Goal: Transaction & Acquisition: Download file/media

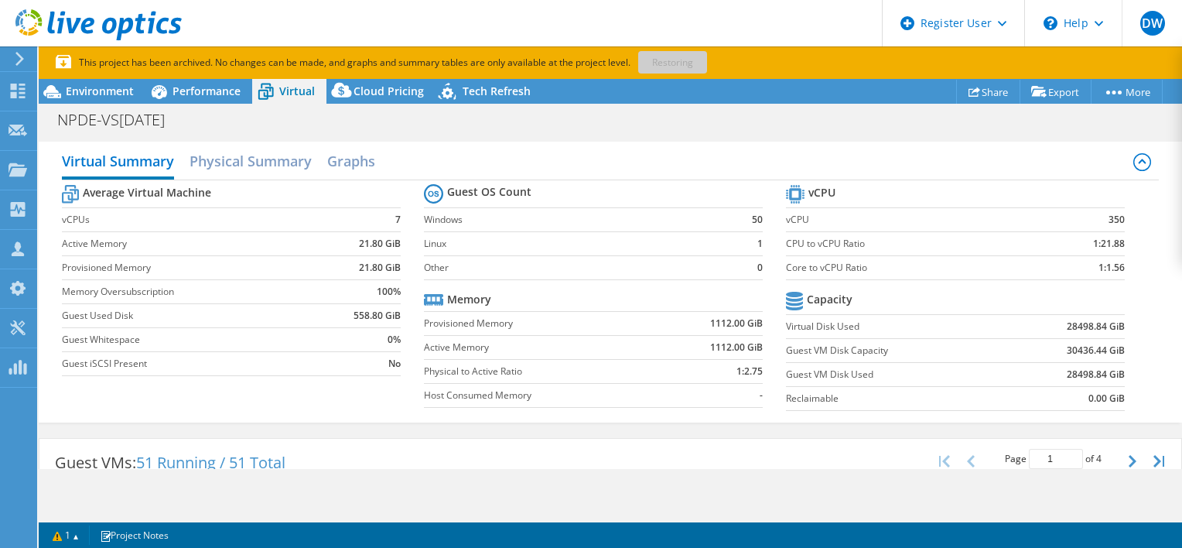
select select "USD"
click at [181, 98] on div "Performance" at bounding box center [198, 91] width 107 height 25
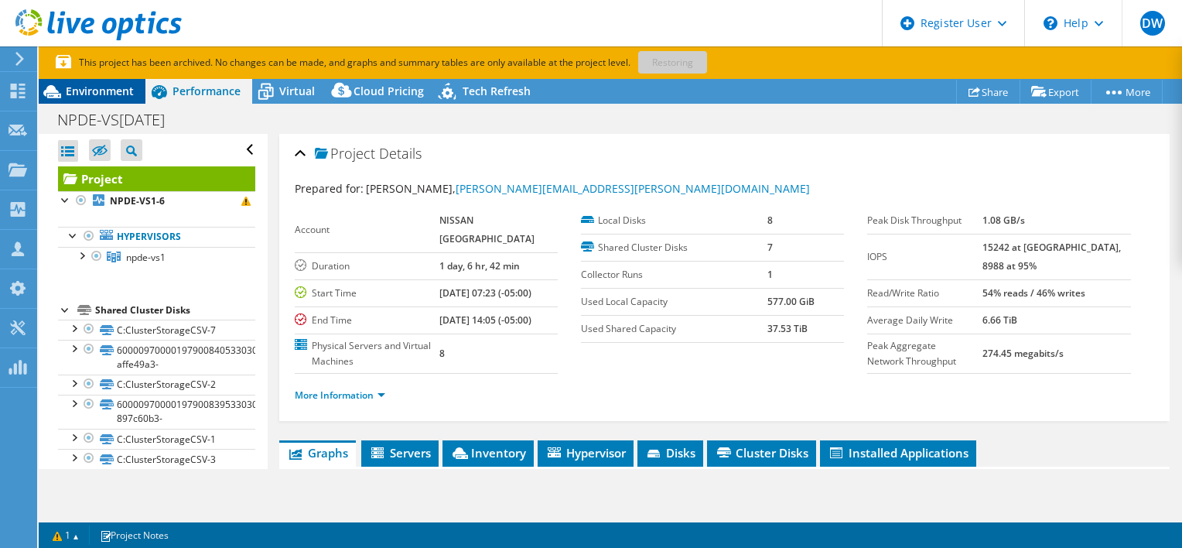
click at [125, 94] on span "Environment" at bounding box center [100, 91] width 68 height 15
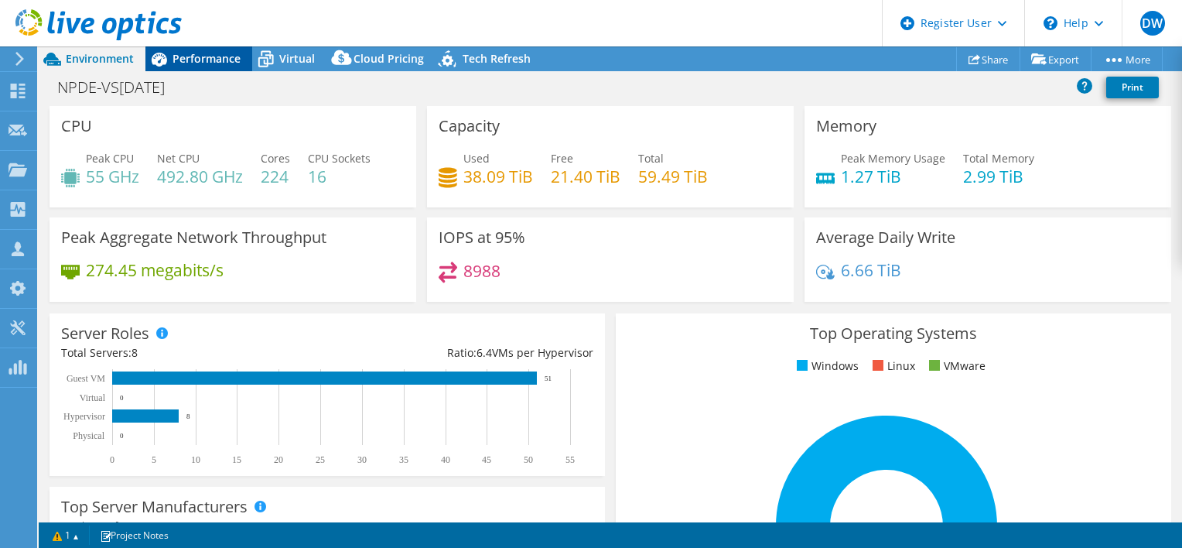
click at [217, 65] on span "Performance" at bounding box center [206, 58] width 68 height 15
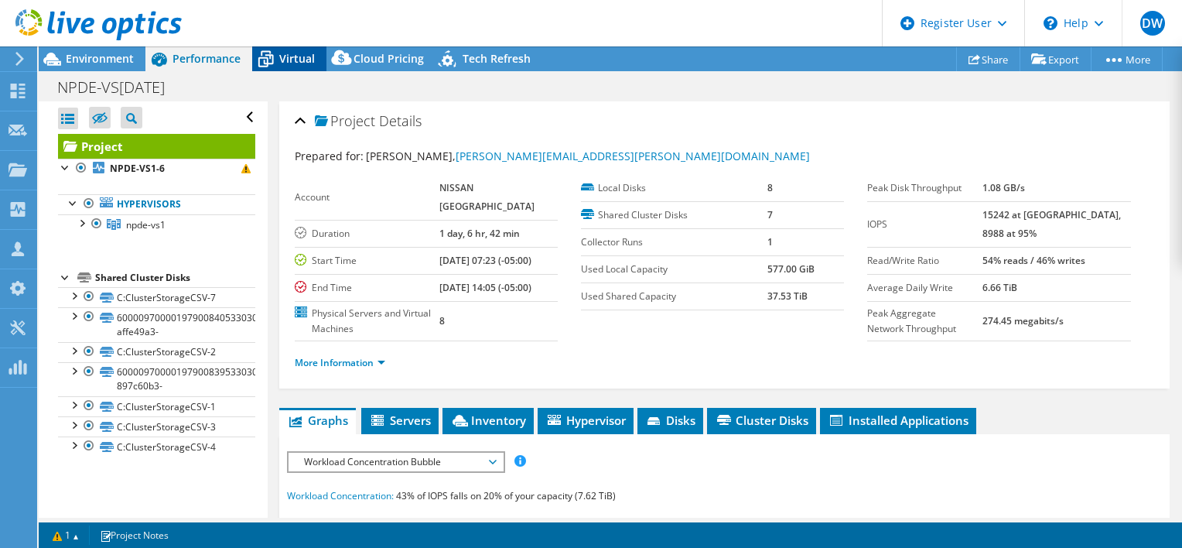
click at [300, 64] on span "Virtual" at bounding box center [297, 58] width 36 height 15
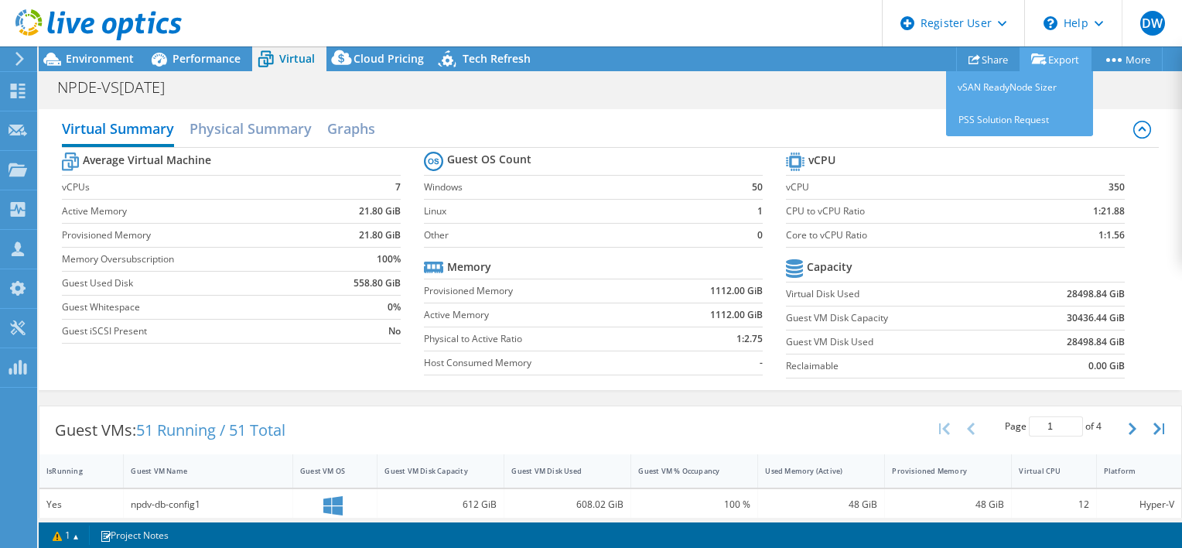
click at [1046, 59] on link "Export" at bounding box center [1055, 59] width 72 height 24
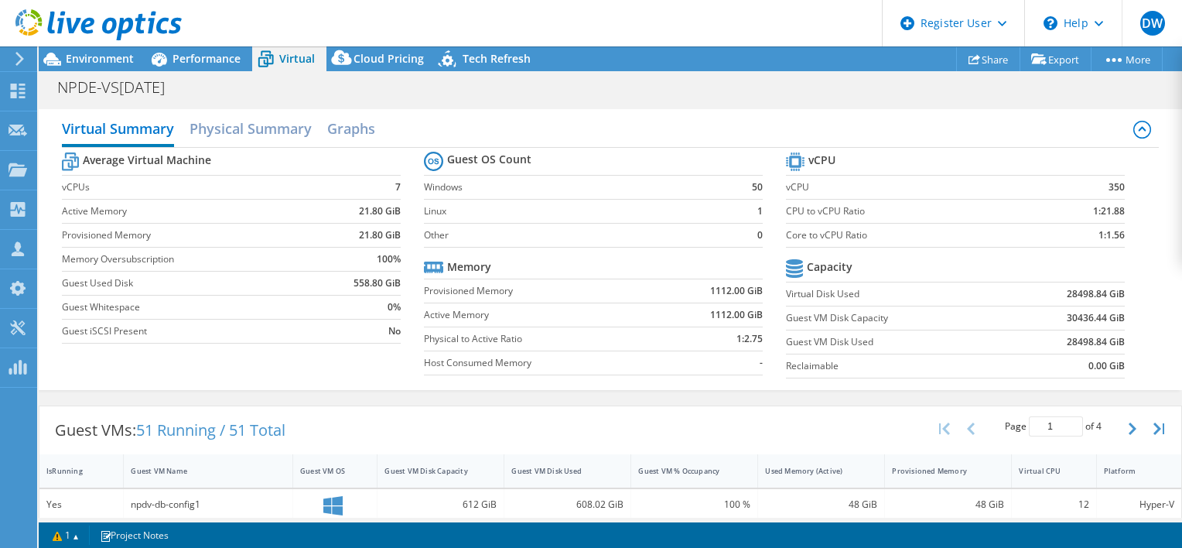
click at [824, 86] on div "NPDE-VS1 June 2025 Print" at bounding box center [610, 87] width 1143 height 29
click at [216, 71] on div "NPDE-VS1 June 2025 Print" at bounding box center [610, 86] width 1143 height 30
click at [213, 60] on span "Performance" at bounding box center [206, 58] width 68 height 15
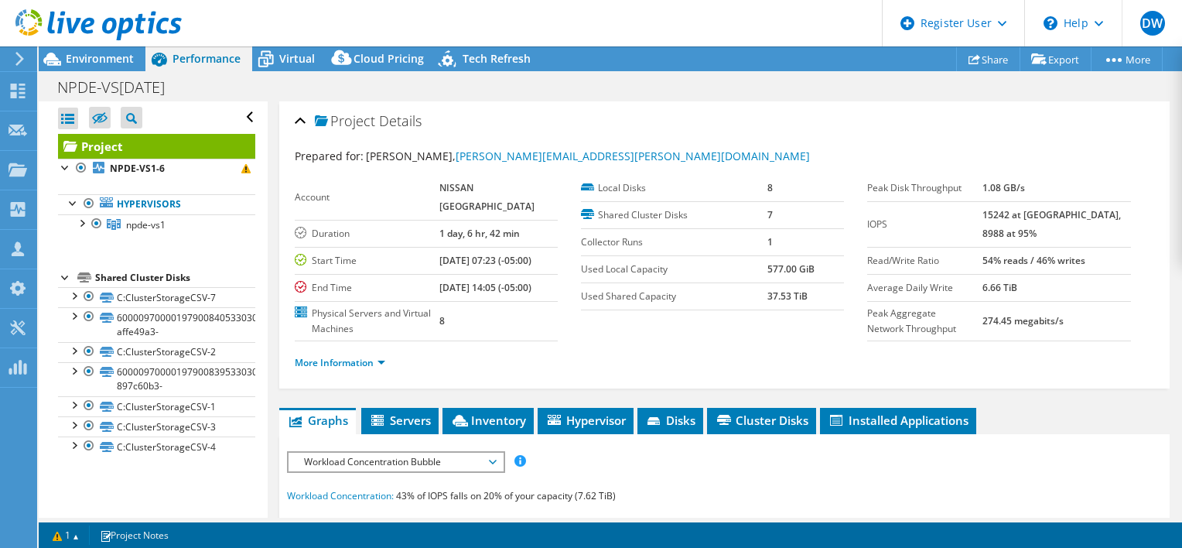
click at [102, 50] on div at bounding box center [91, 26] width 182 height 52
click at [80, 59] on span "Environment" at bounding box center [100, 58] width 68 height 15
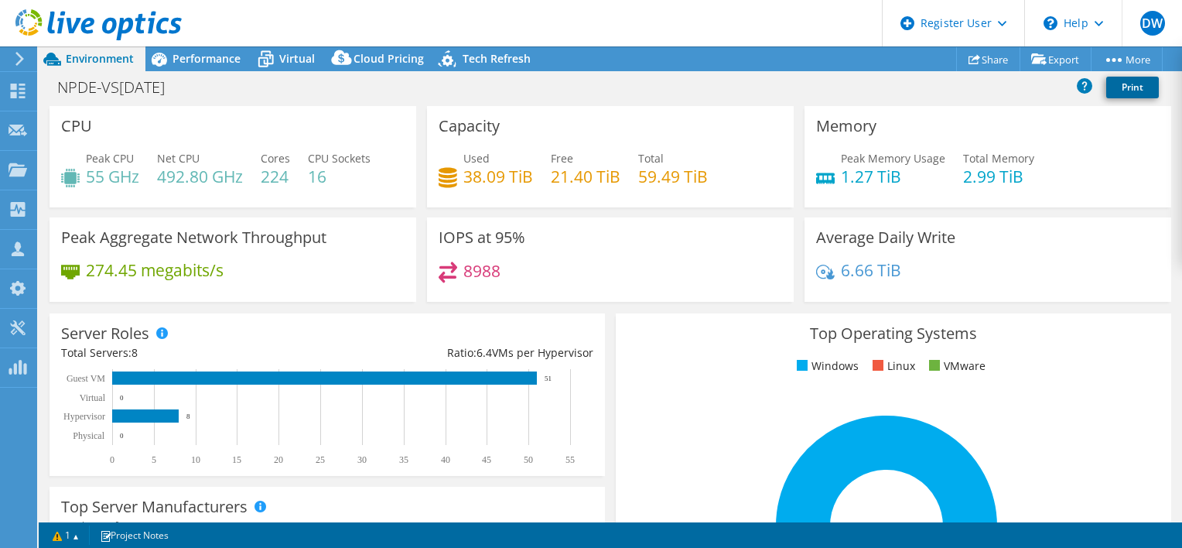
click at [1124, 80] on link "Print" at bounding box center [1132, 88] width 53 height 22
click at [268, 48] on icon at bounding box center [265, 59] width 27 height 27
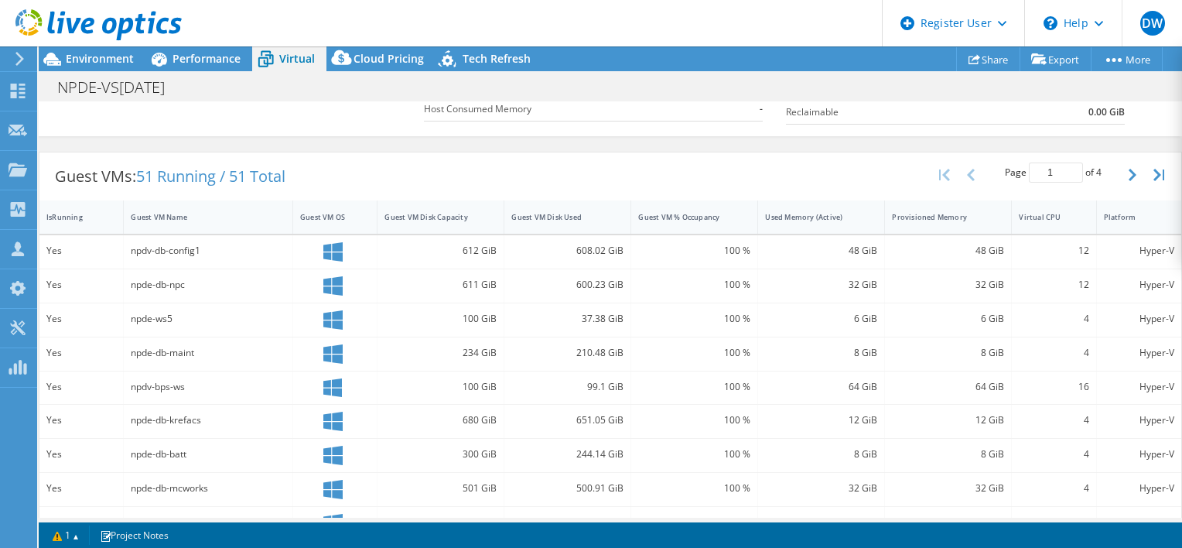
scroll to position [174, 0]
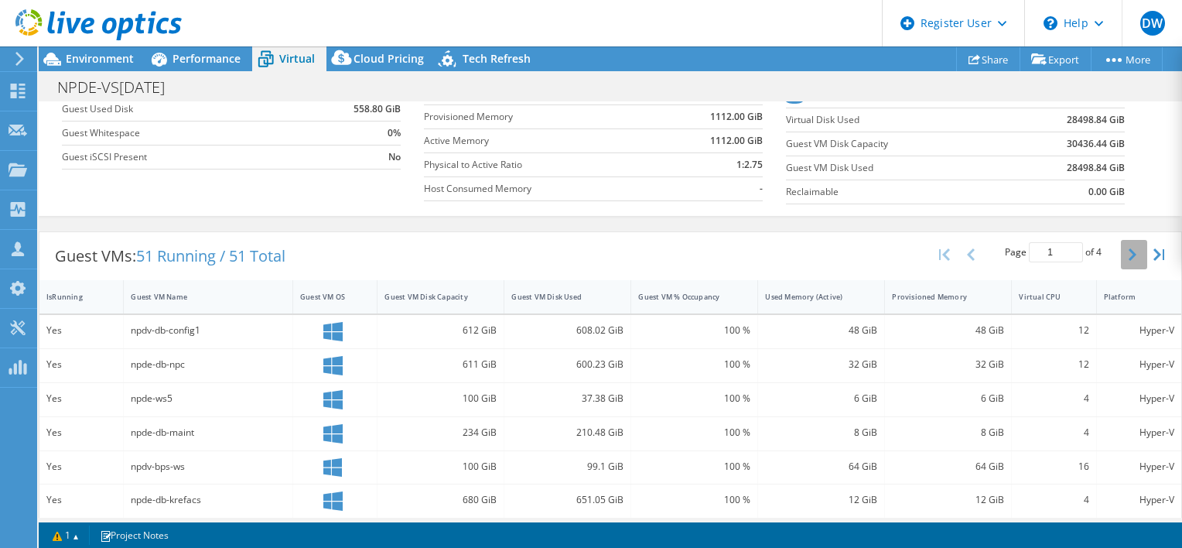
click at [1128, 256] on icon "button" at bounding box center [1132, 254] width 8 height 12
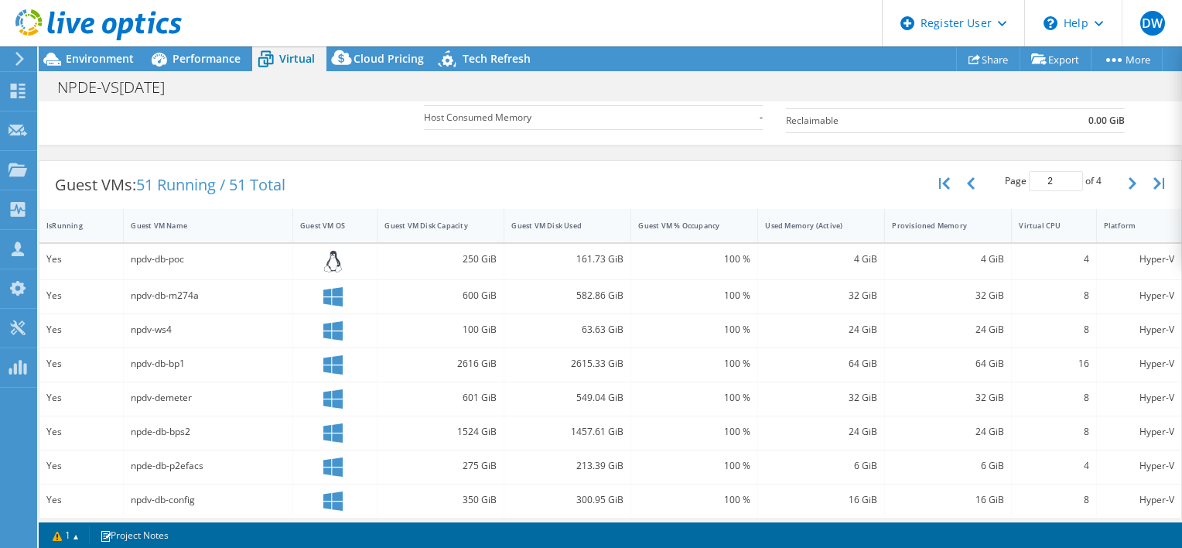
scroll to position [100, 0]
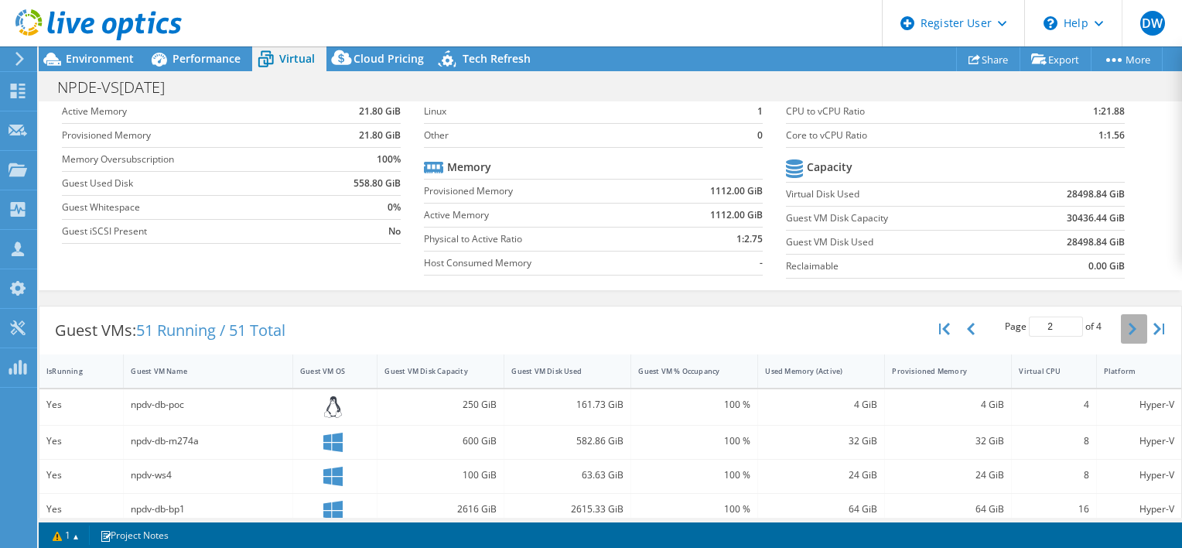
click at [1128, 328] on icon "button" at bounding box center [1132, 329] width 8 height 12
click at [1128, 332] on icon "button" at bounding box center [1132, 332] width 8 height 12
type input "4"
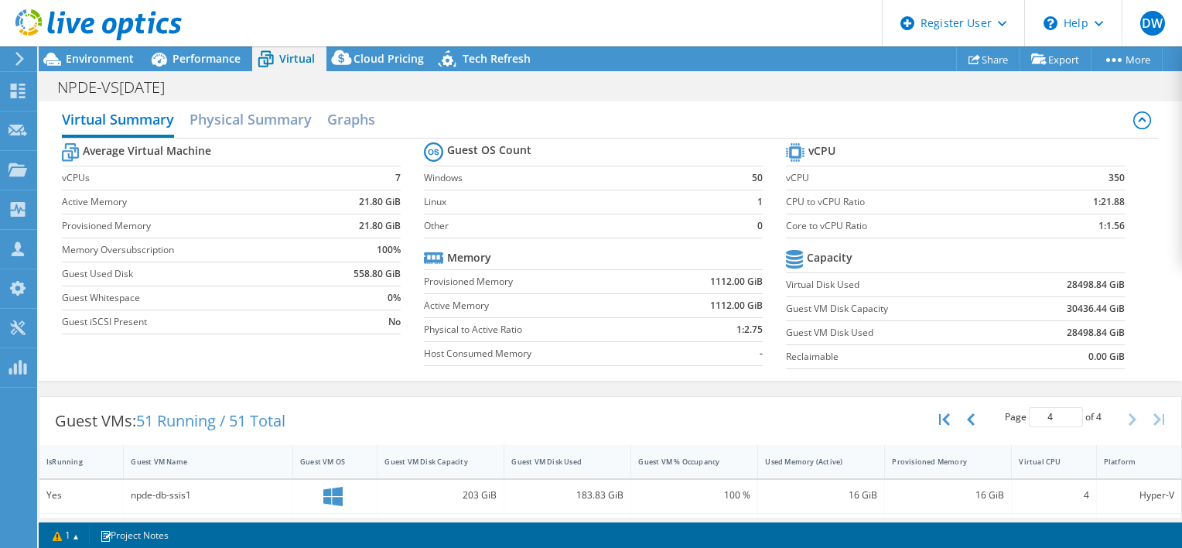
scroll to position [0, 0]
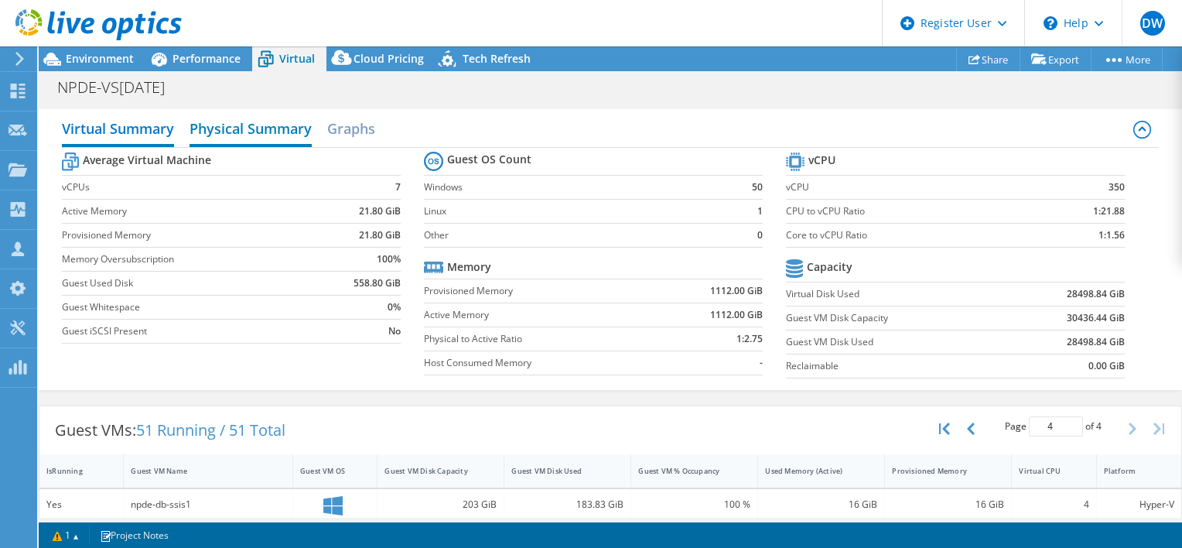
click at [238, 129] on h2 "Physical Summary" at bounding box center [250, 130] width 122 height 34
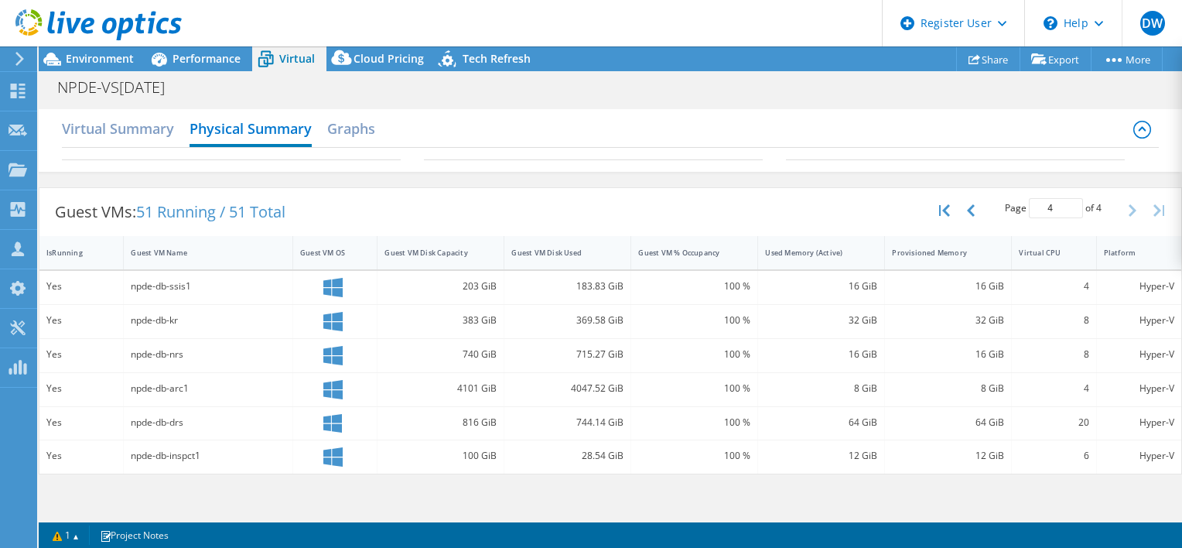
click at [1136, 133] on icon at bounding box center [1142, 130] width 19 height 19
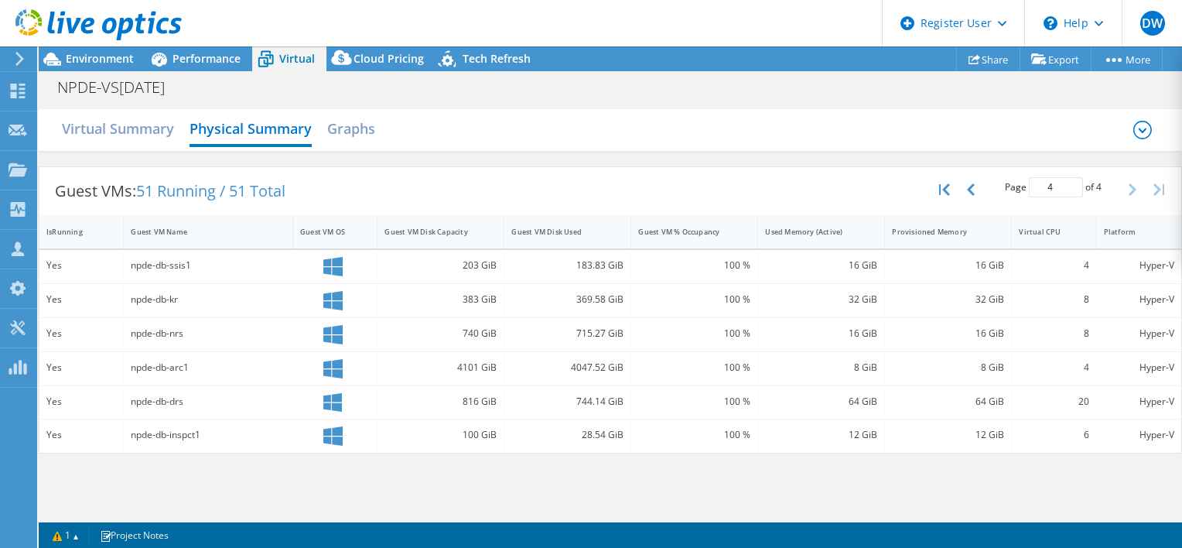
click at [1136, 133] on icon at bounding box center [1142, 130] width 19 height 19
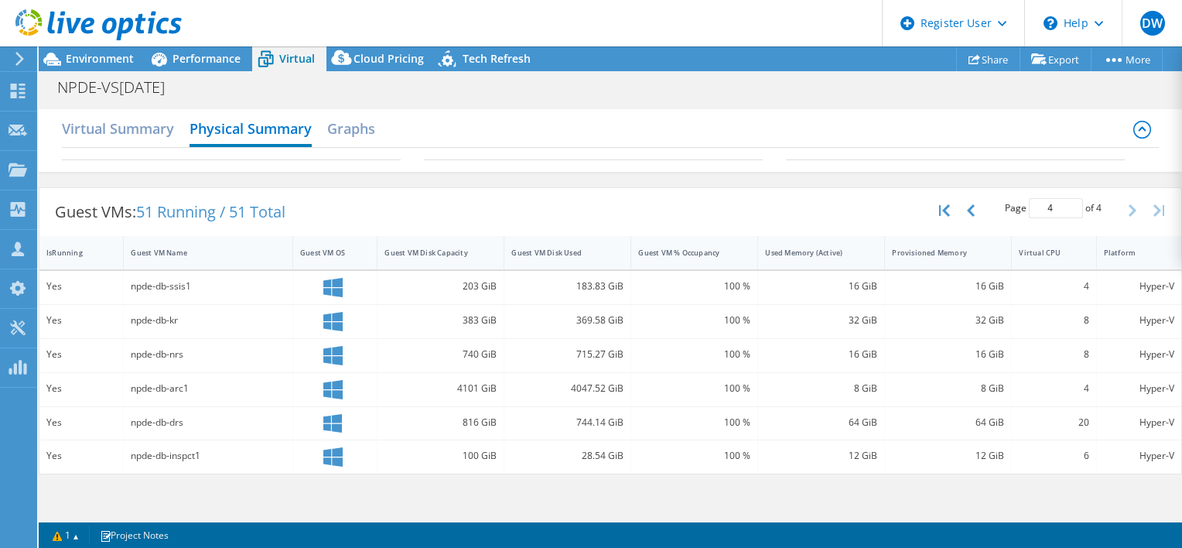
scroll to position [646, 0]
click at [131, 128] on h2 "Virtual Summary" at bounding box center [118, 130] width 112 height 34
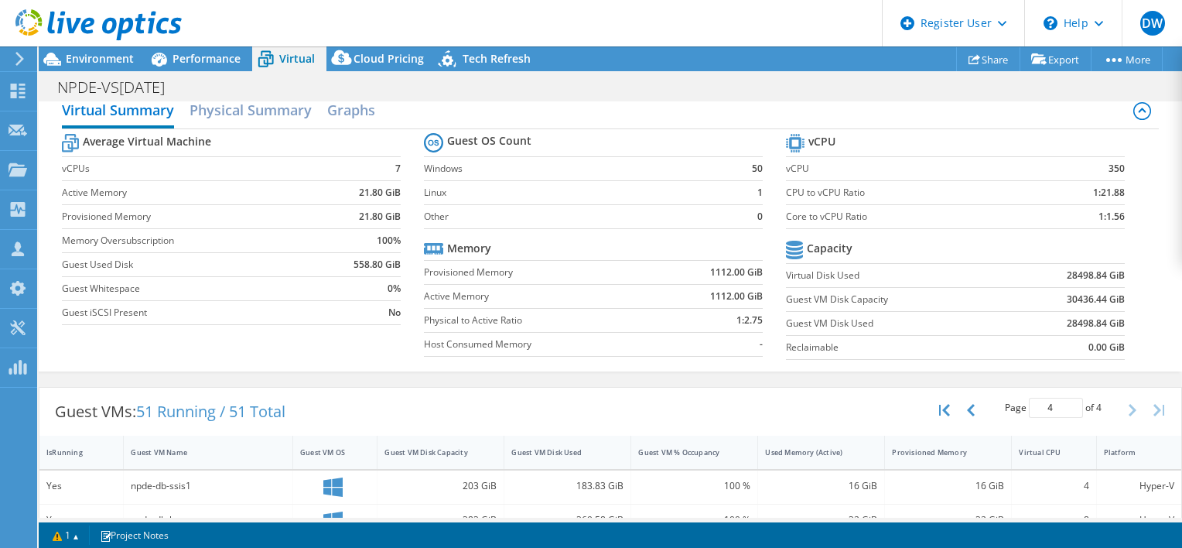
scroll to position [0, 0]
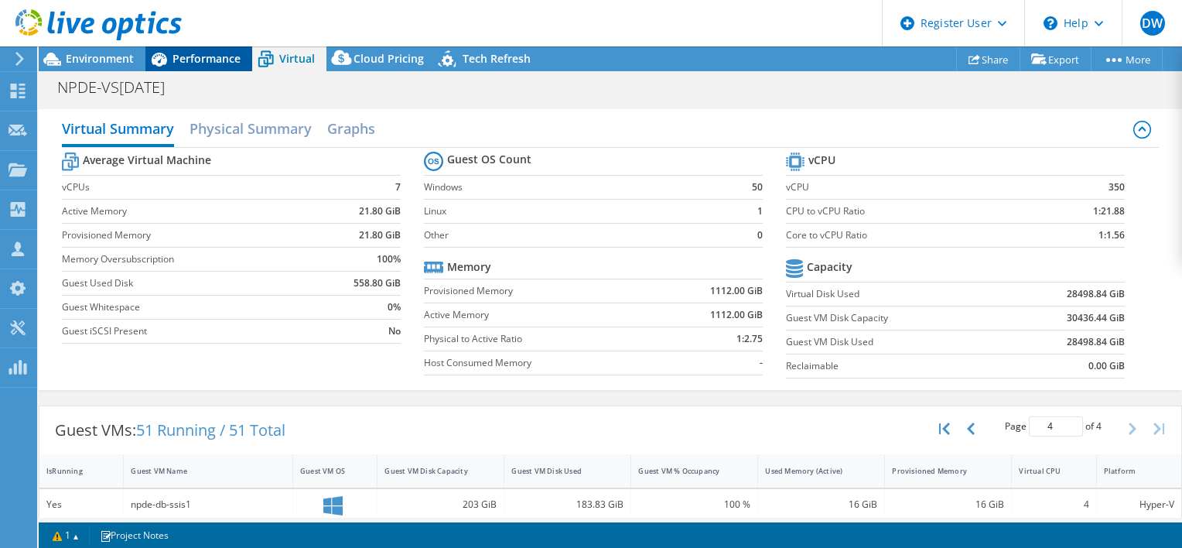
click at [207, 53] on span "Performance" at bounding box center [206, 58] width 68 height 15
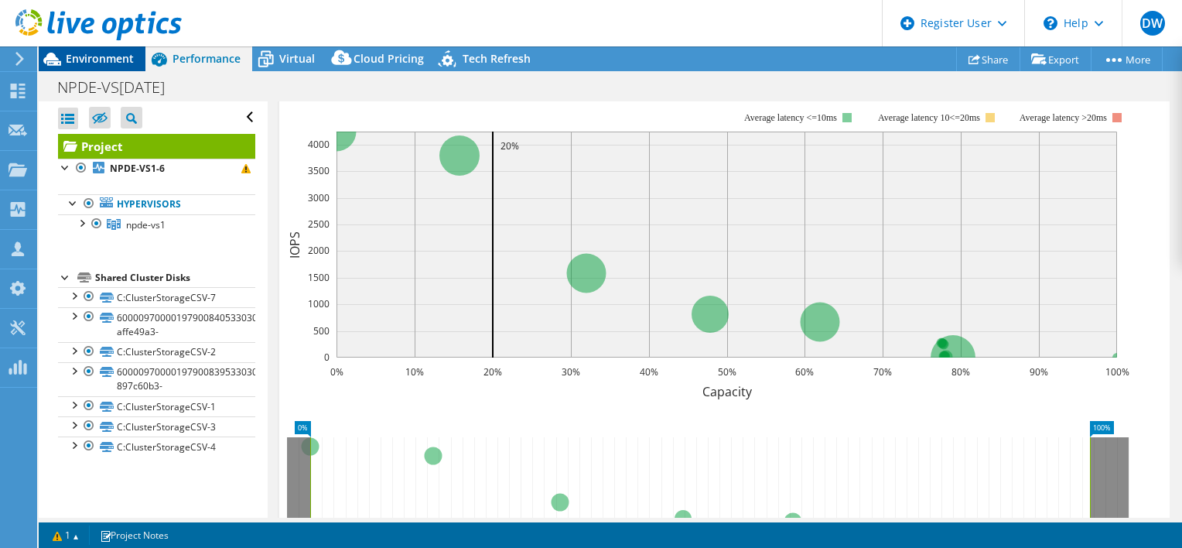
click at [119, 54] on span "Environment" at bounding box center [100, 58] width 68 height 15
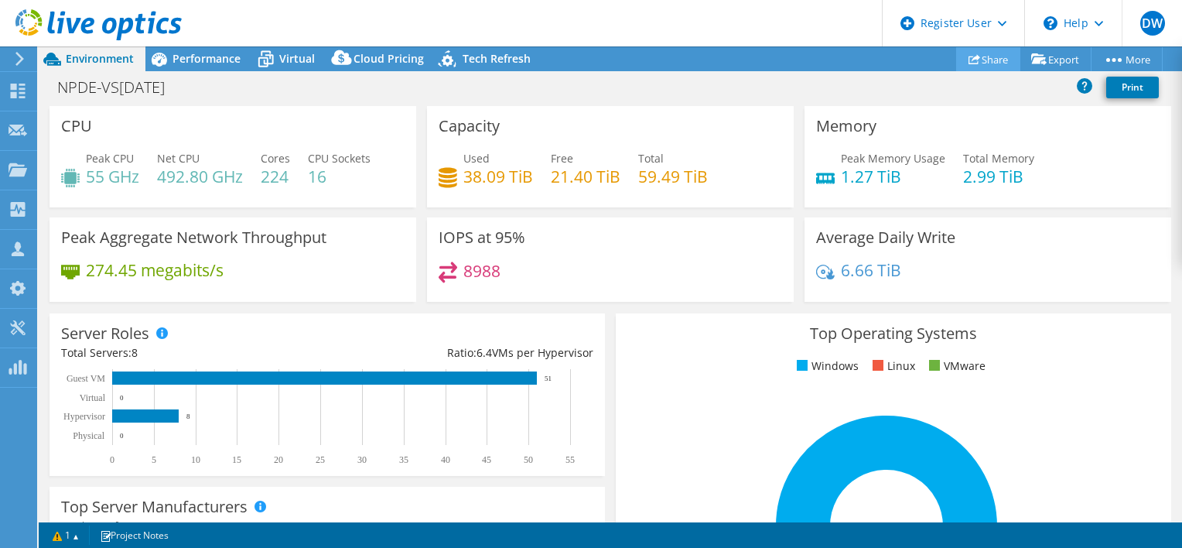
click at [999, 62] on link "Share" at bounding box center [988, 59] width 64 height 24
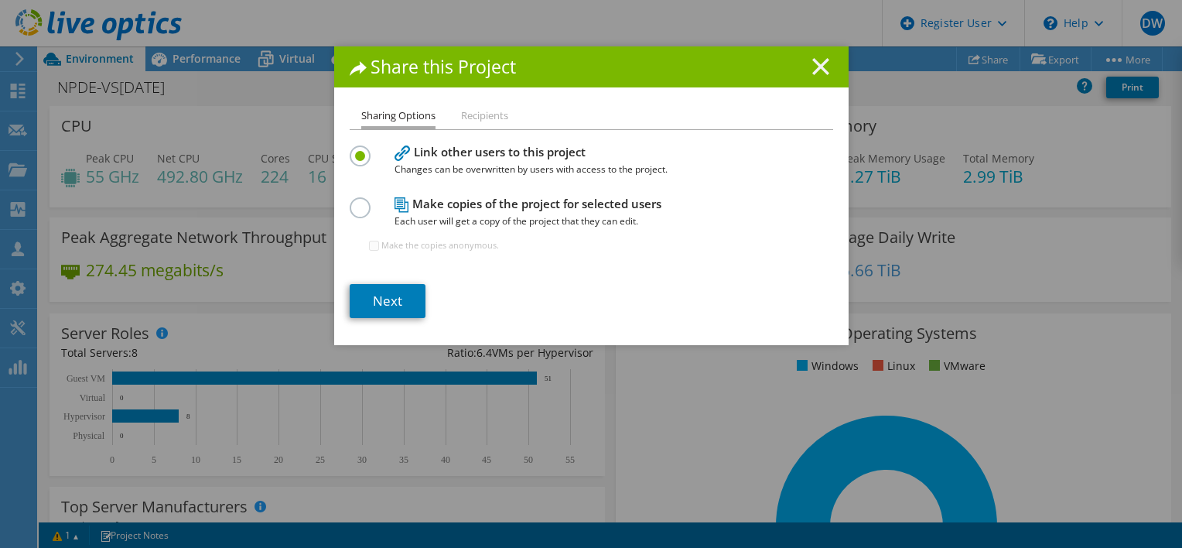
click at [814, 73] on icon at bounding box center [820, 66] width 17 height 17
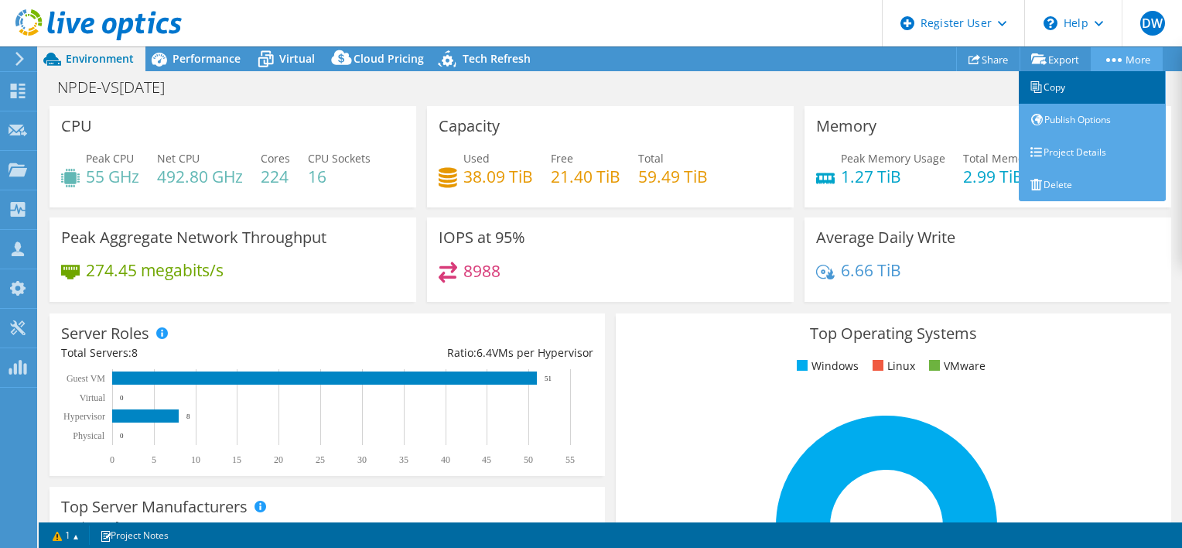
click at [1094, 91] on link "Copy" at bounding box center [1092, 87] width 147 height 32
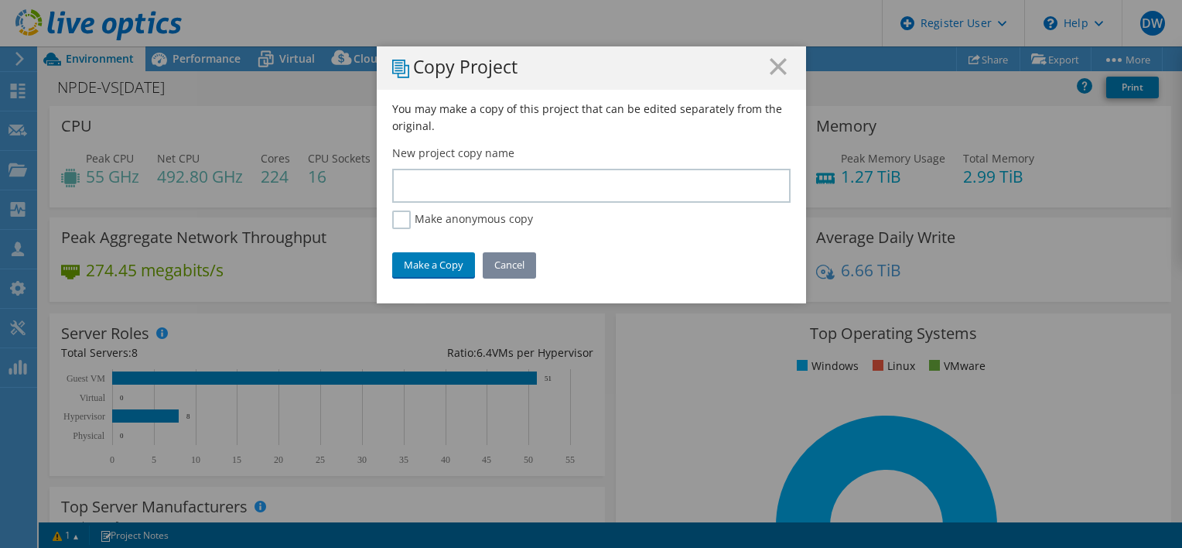
click at [498, 264] on link "Cancel" at bounding box center [509, 264] width 53 height 25
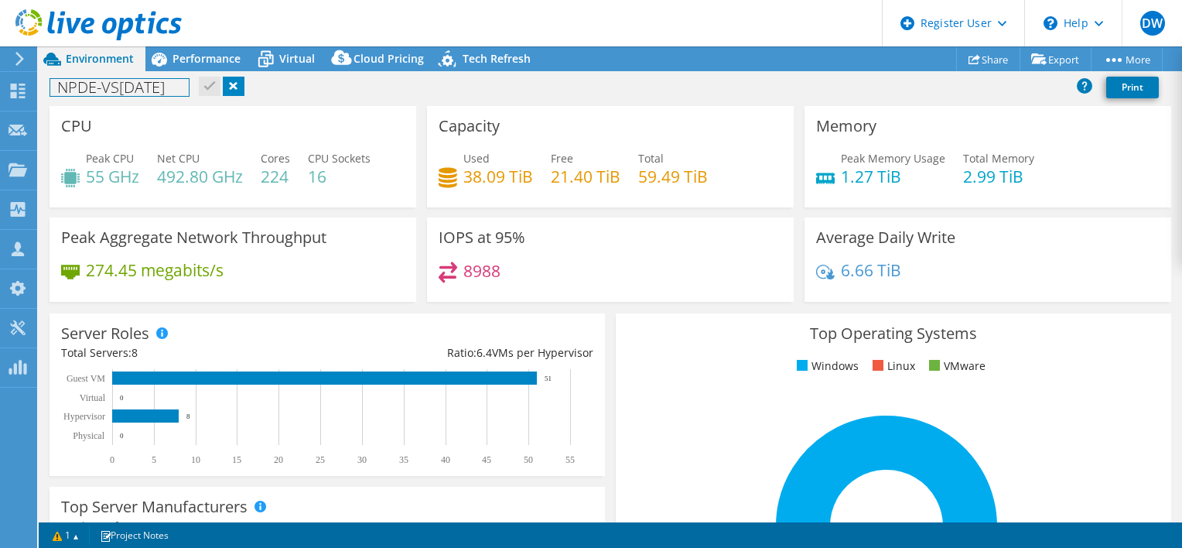
drag, startPoint x: 186, startPoint y: 87, endPoint x: 43, endPoint y: 89, distance: 142.3
click at [43, 89] on div "NPDE-VS1 June 2025 Print" at bounding box center [610, 87] width 1143 height 29
copy h1 "NPDE-VS1 June 2025"
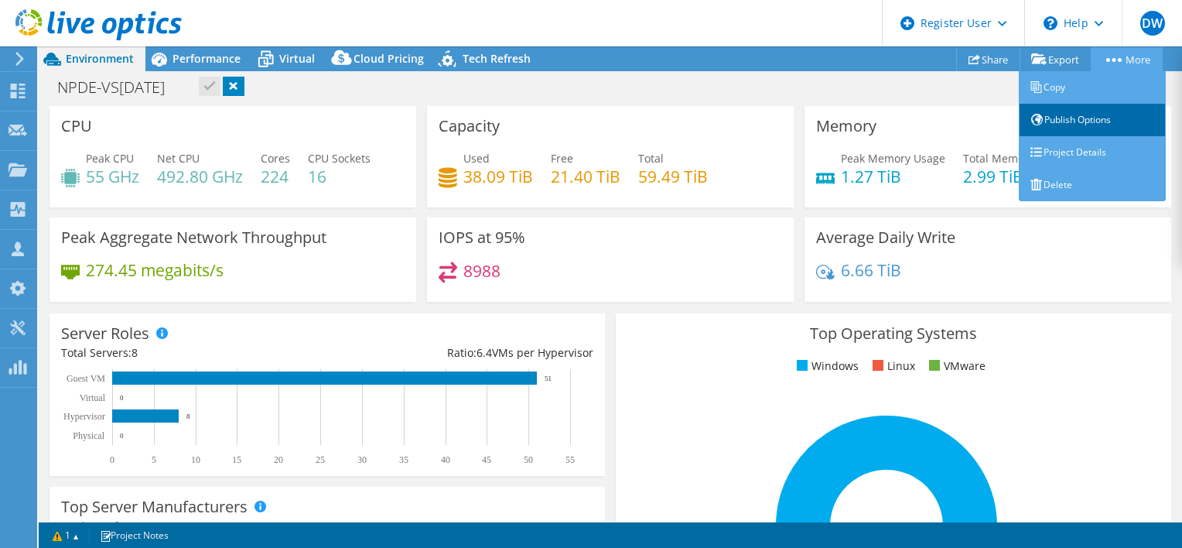
click at [1101, 125] on link "Publish Options" at bounding box center [1092, 120] width 147 height 32
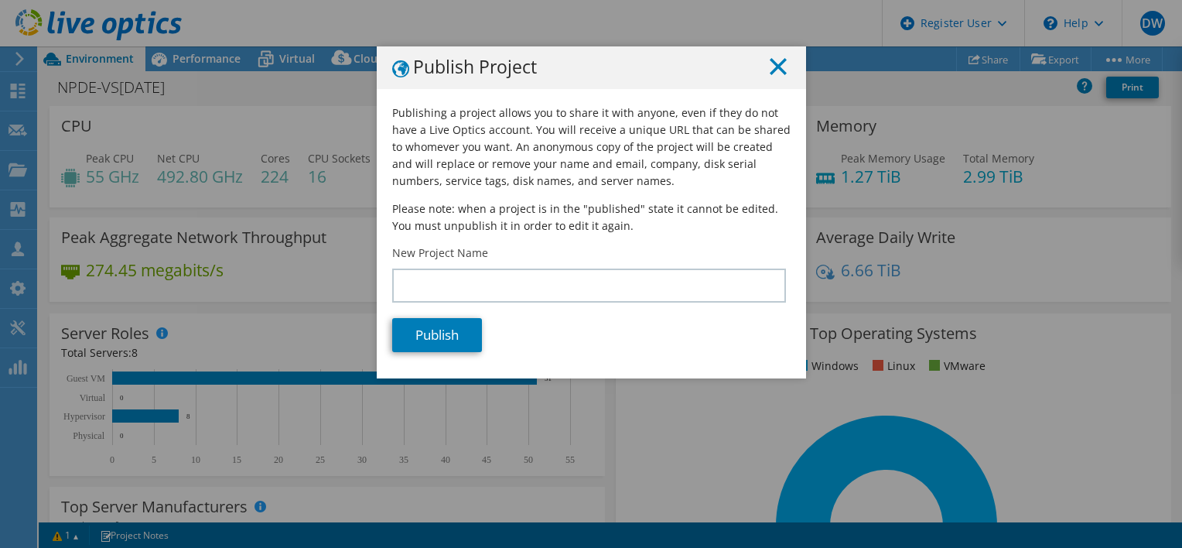
click at [770, 70] on line at bounding box center [777, 66] width 15 height 15
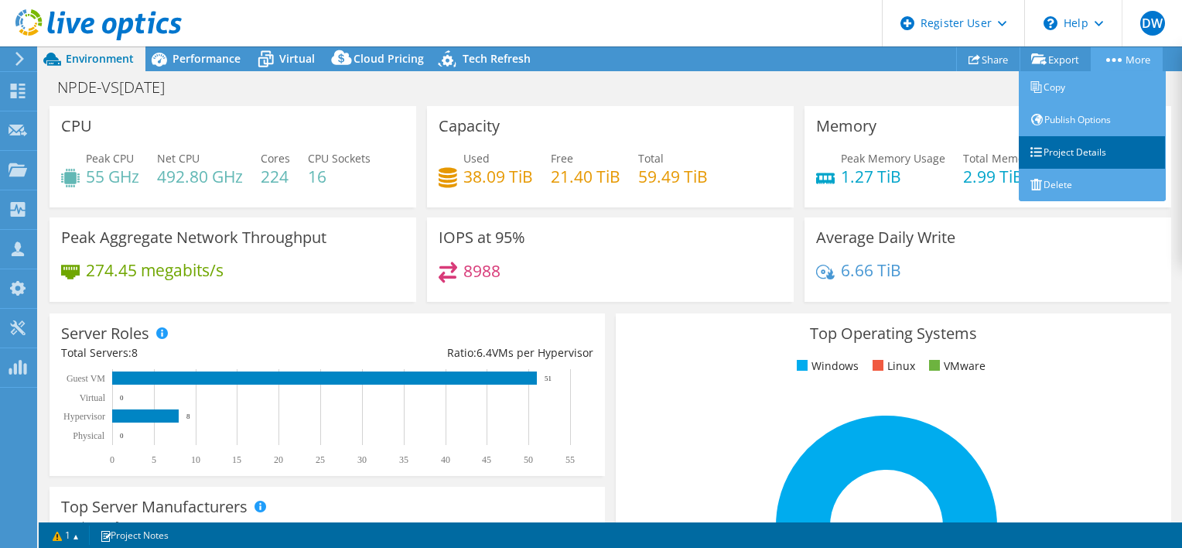
click at [1092, 148] on link "Project Details" at bounding box center [1092, 152] width 147 height 32
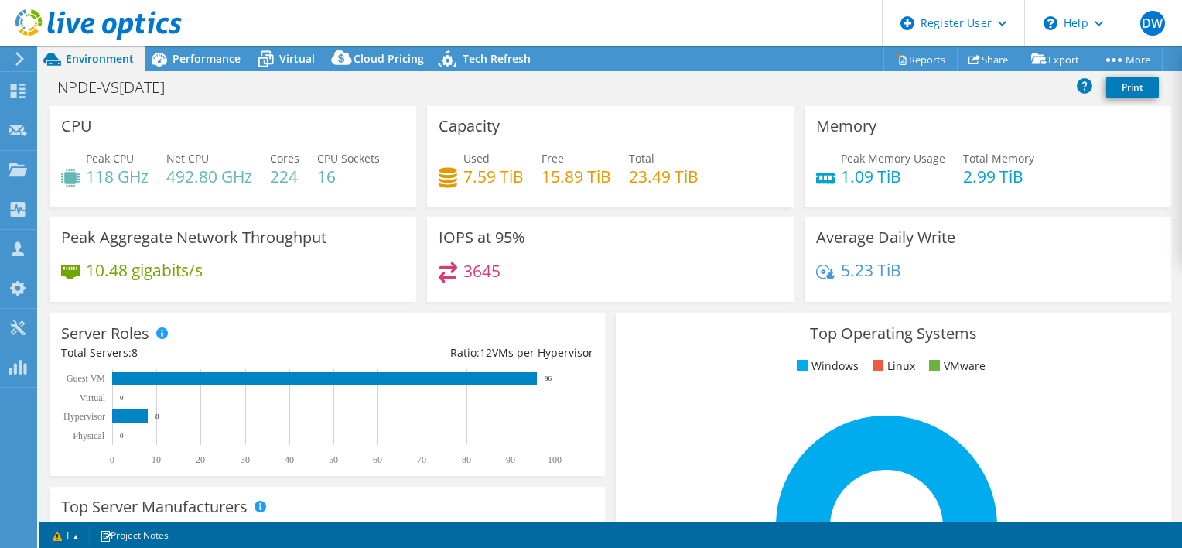
select select "USD"
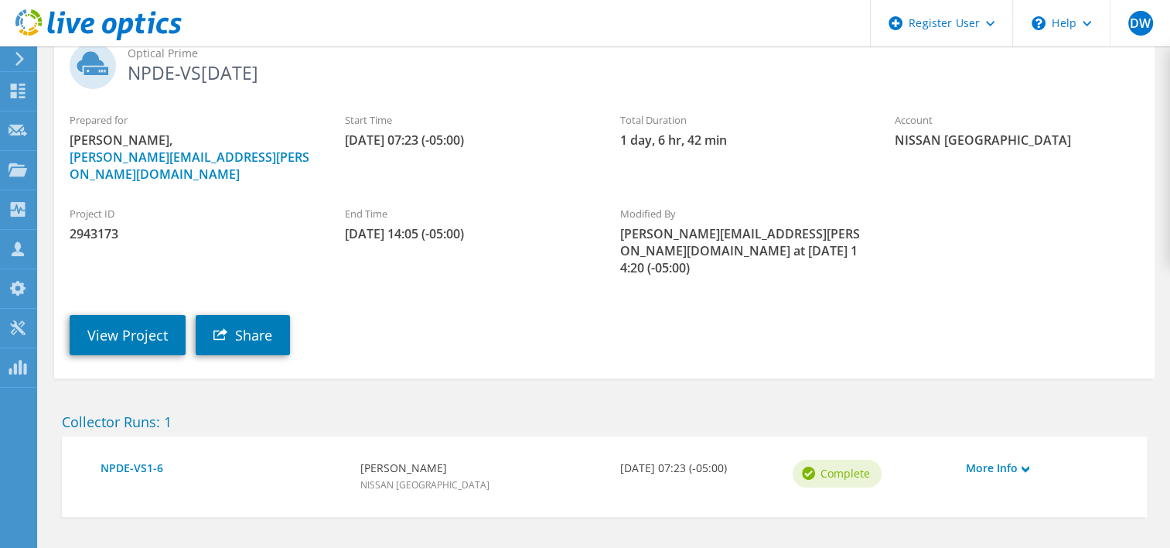
scroll to position [136, 0]
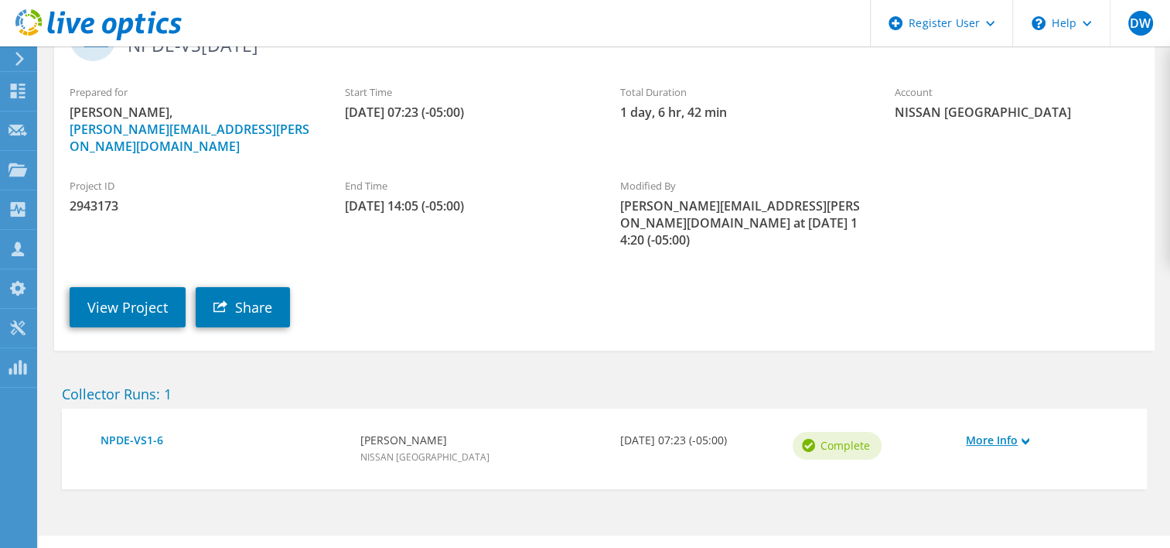
click at [996, 432] on link "More Info" at bounding box center [1045, 440] width 158 height 17
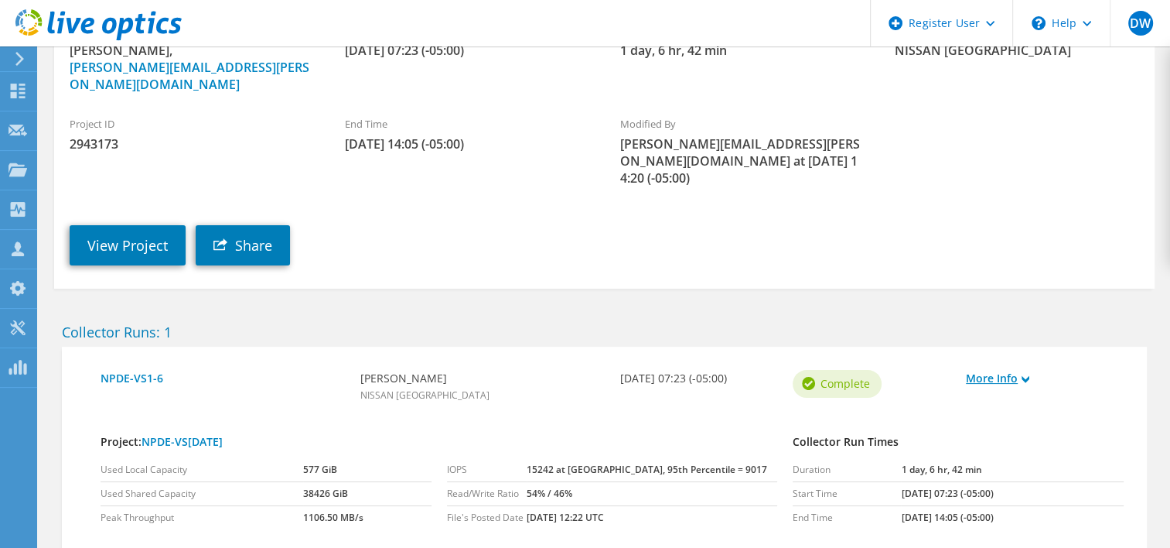
scroll to position [261, 0]
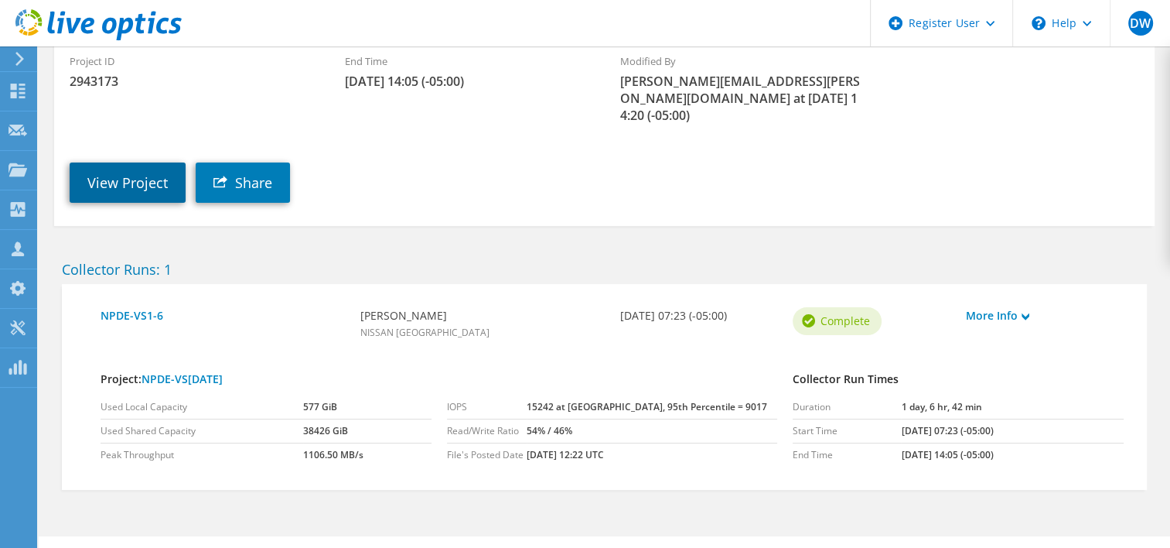
click at [148, 162] on link "View Project" at bounding box center [128, 182] width 116 height 40
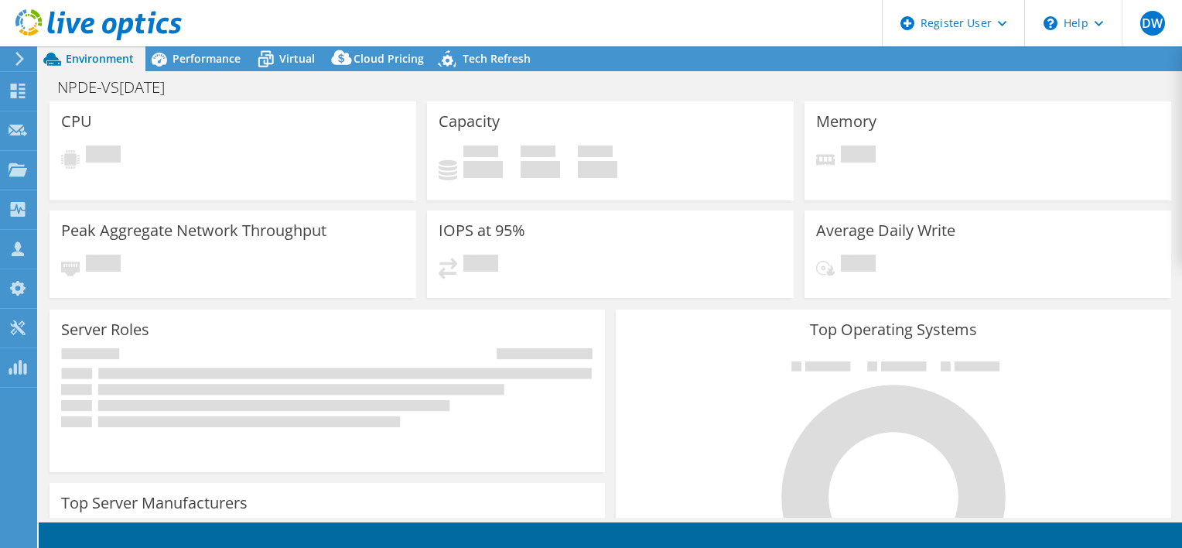
select select "USD"
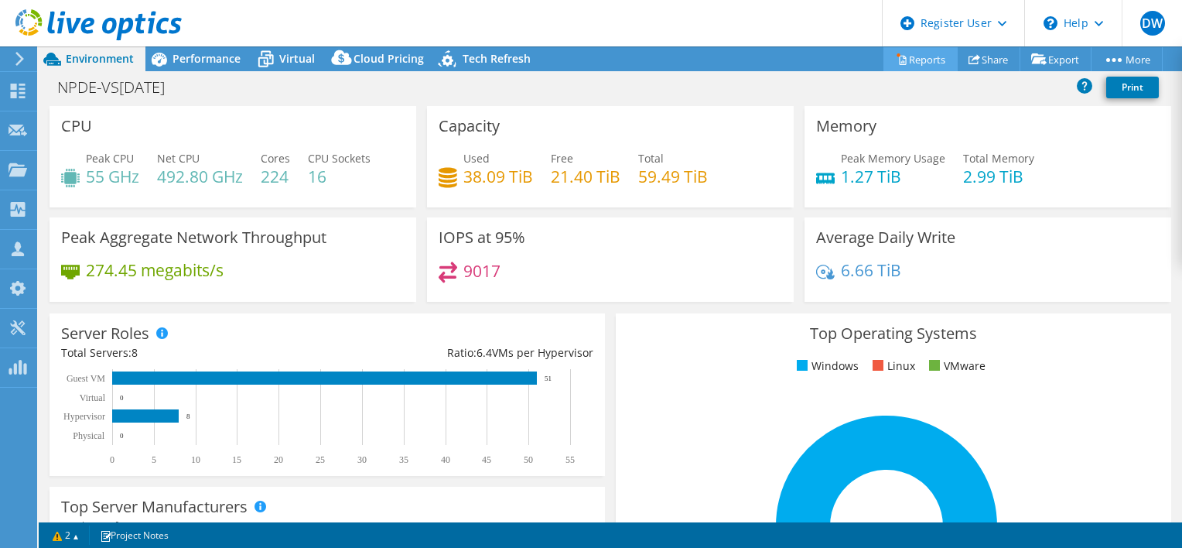
click at [905, 63] on link "Reports" at bounding box center [920, 59] width 74 height 24
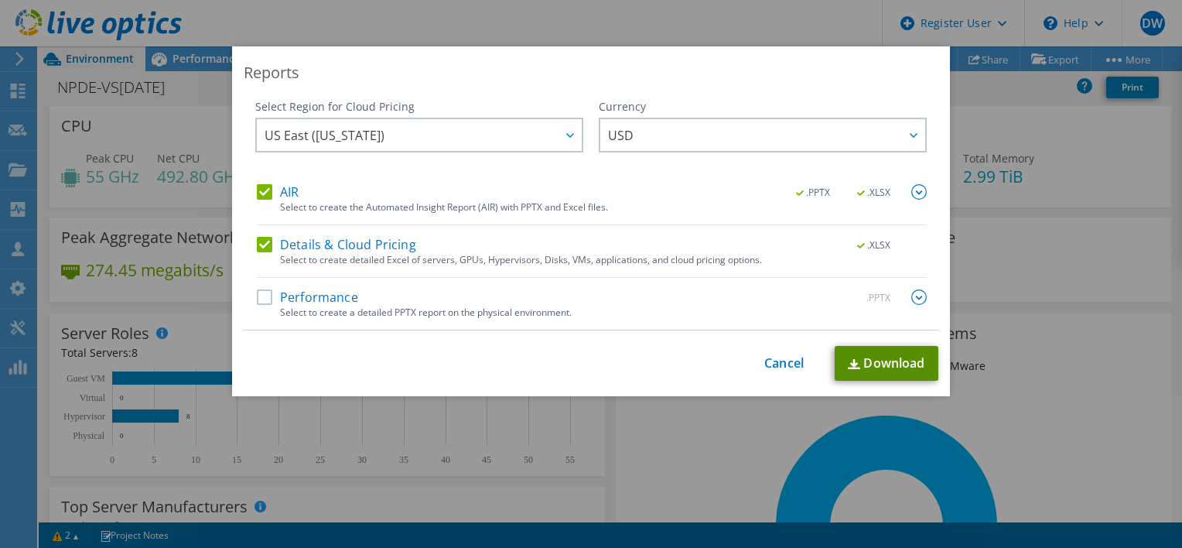
click at [886, 365] on link "Download" at bounding box center [886, 363] width 104 height 35
click at [793, 363] on link "Cancel" at bounding box center [783, 363] width 39 height 15
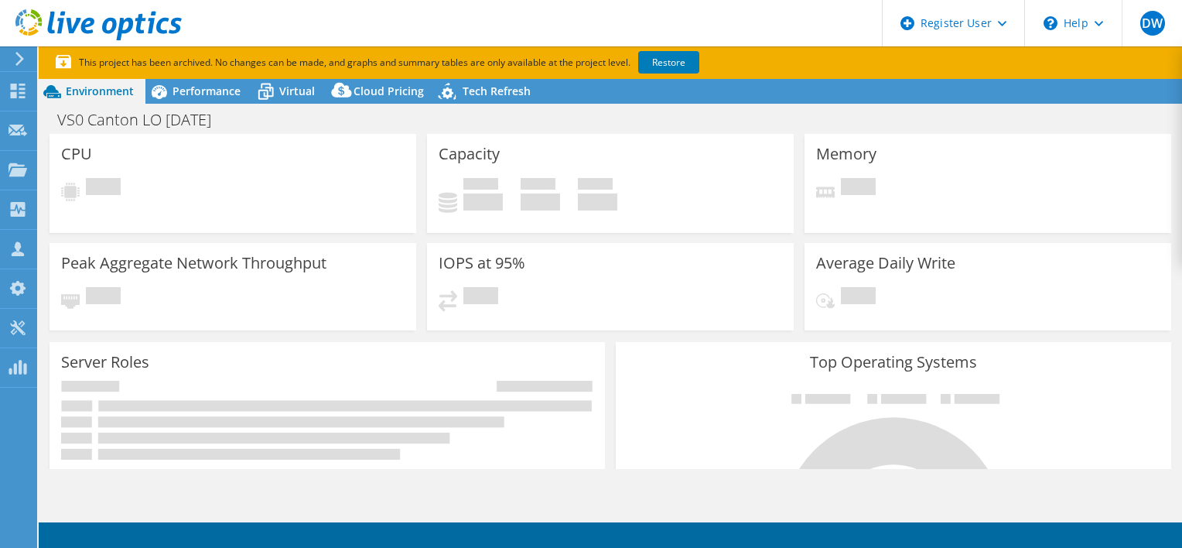
select select "USD"
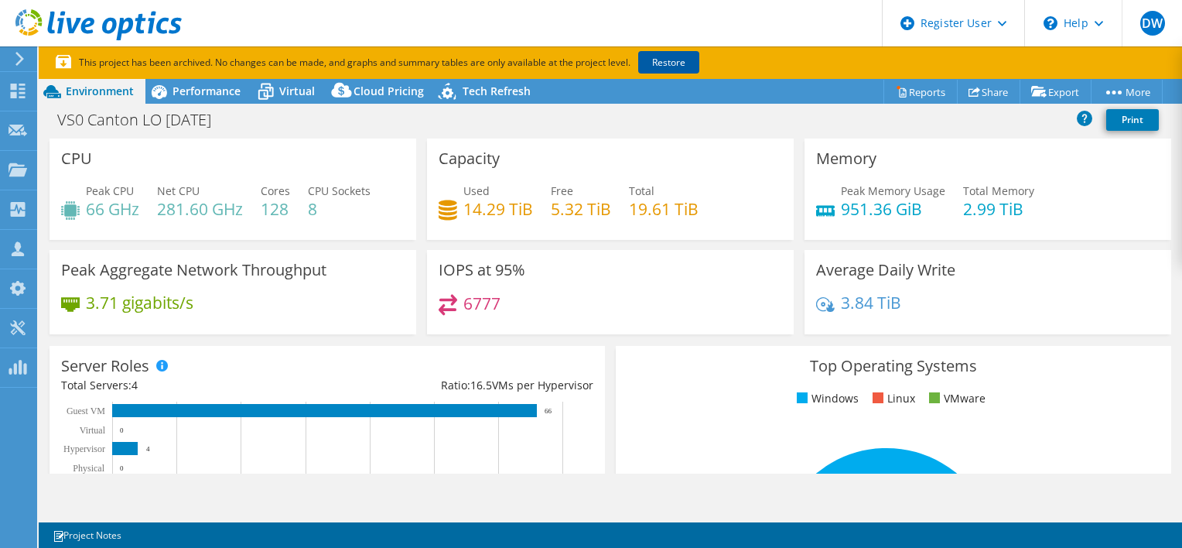
click at [671, 57] on link "Restore" at bounding box center [668, 62] width 61 height 22
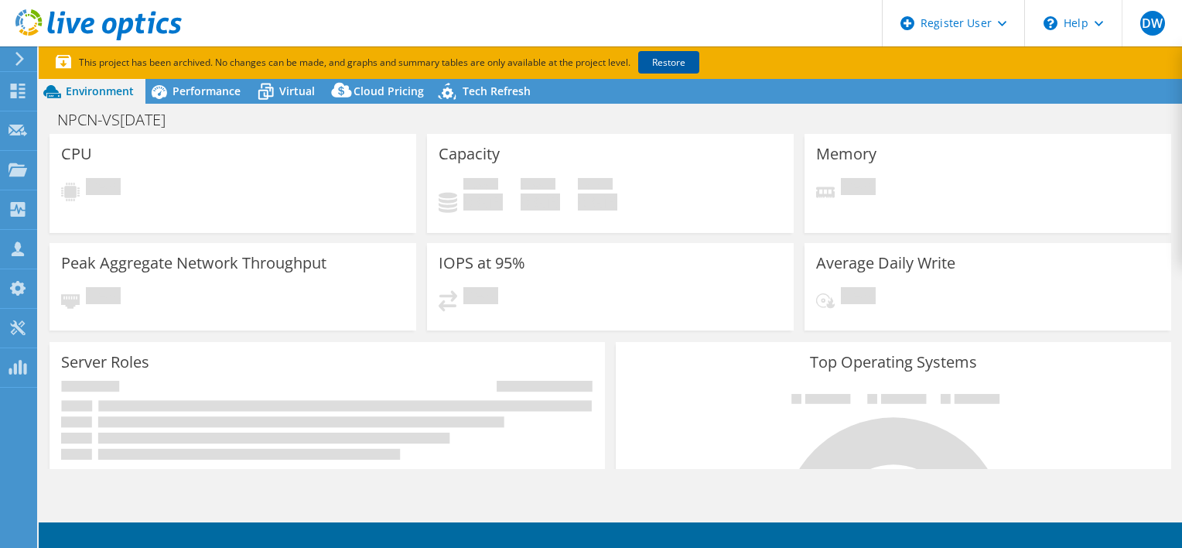
select select "USD"
click at [665, 64] on link "Restore" at bounding box center [668, 62] width 61 height 22
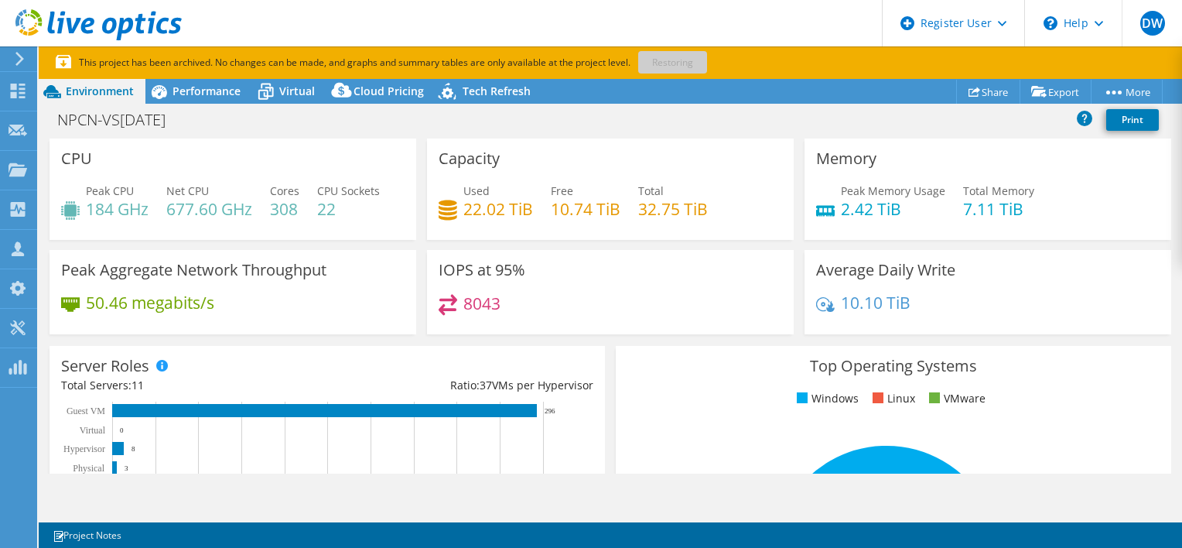
select select "USD"
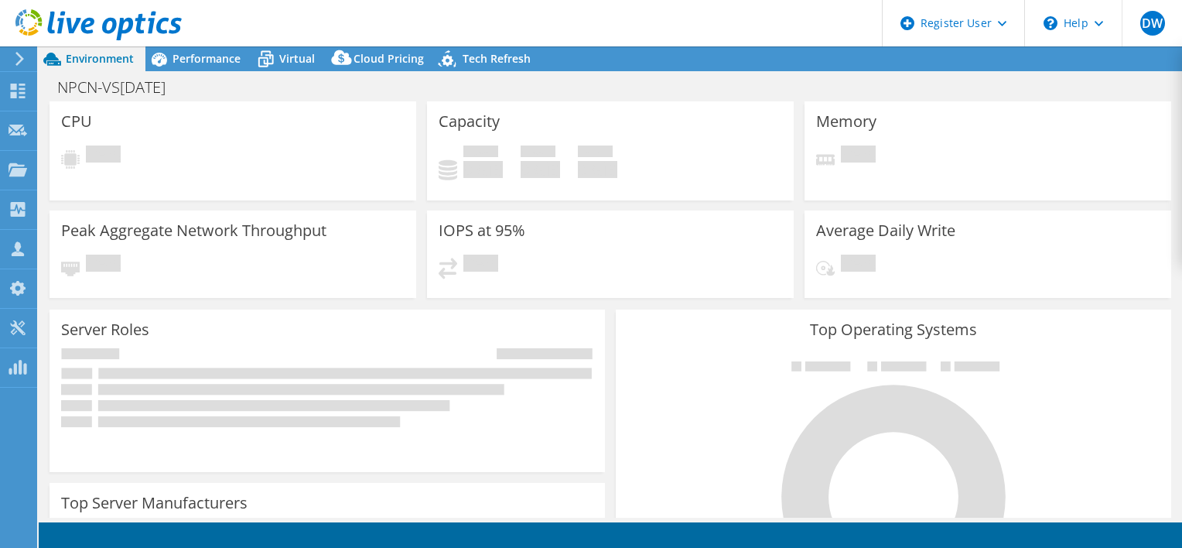
select select "USD"
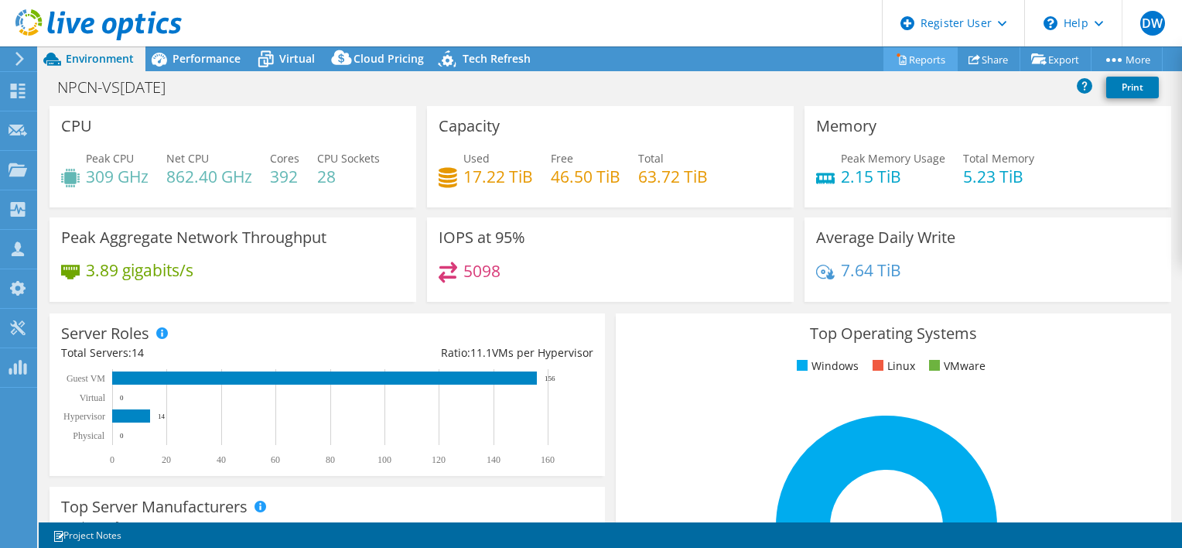
click at [915, 55] on link "Reports" at bounding box center [920, 59] width 74 height 24
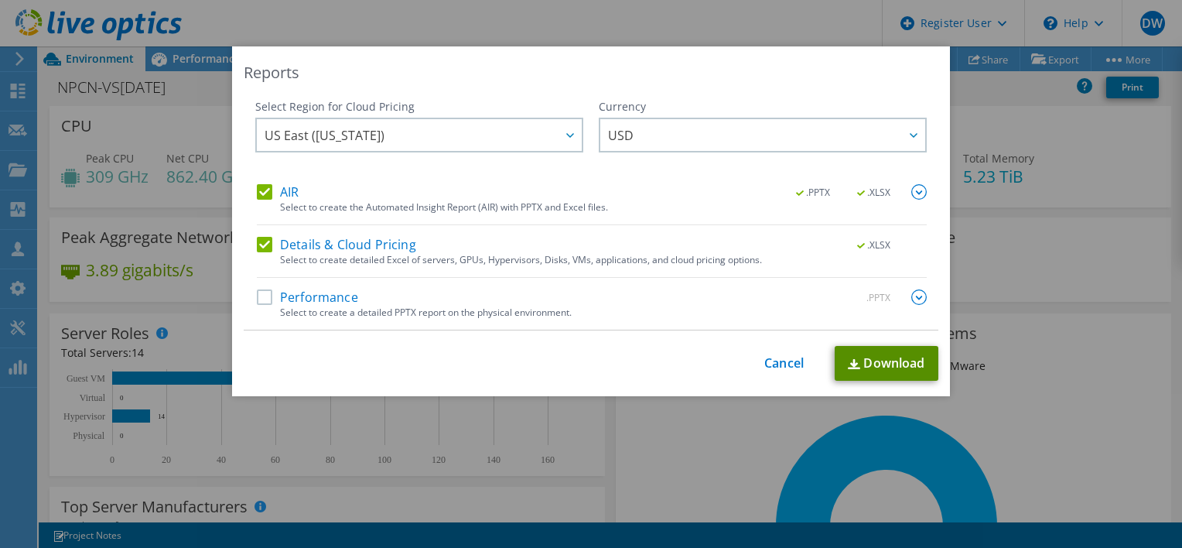
click at [878, 363] on link "Download" at bounding box center [886, 363] width 104 height 35
click at [787, 362] on link "Cancel" at bounding box center [783, 363] width 39 height 15
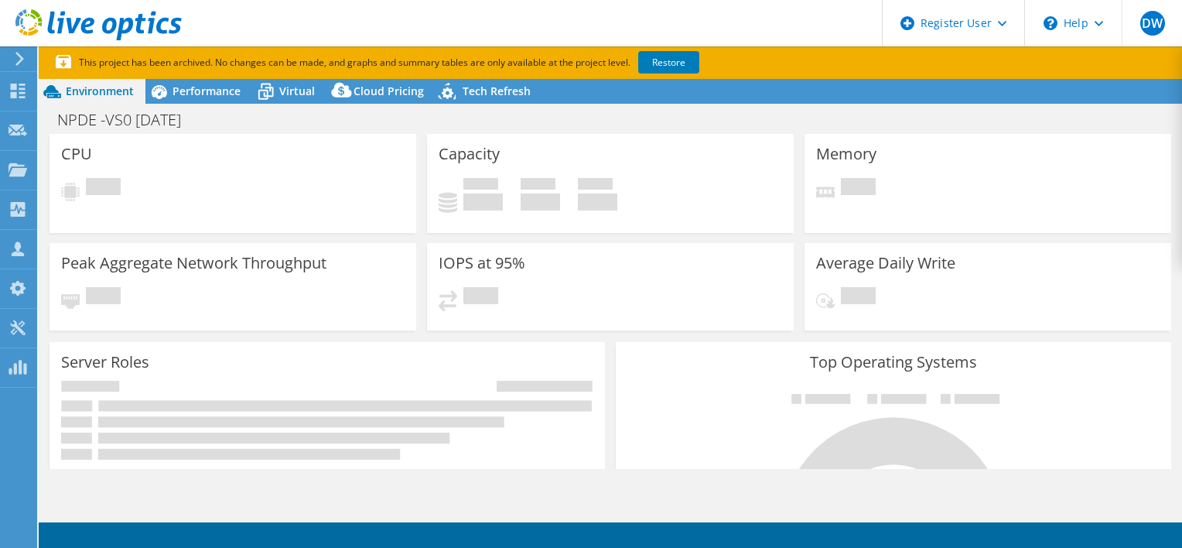
select select "USD"
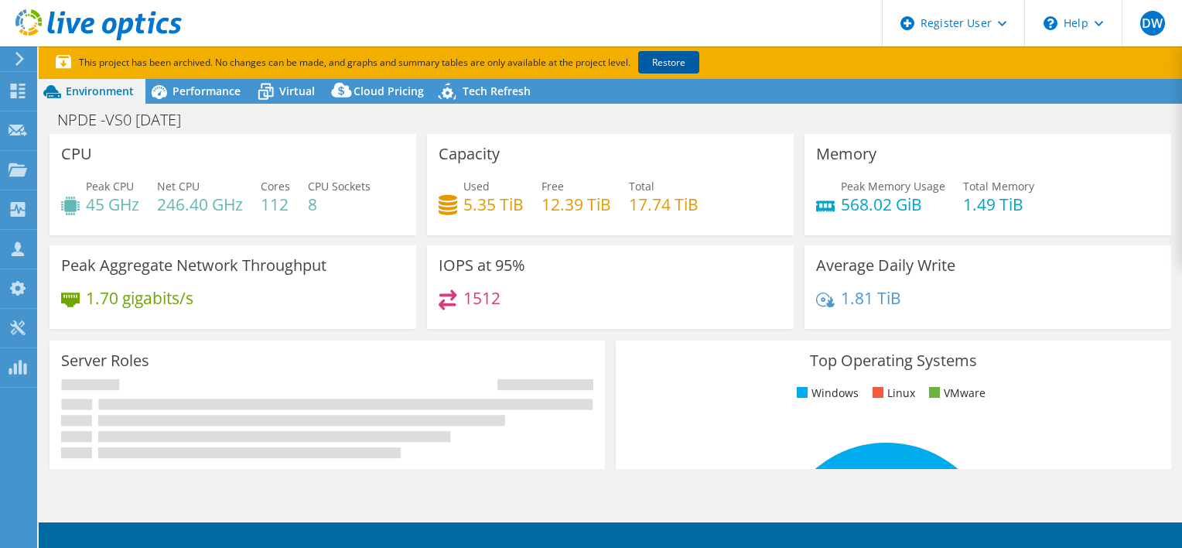
click at [663, 62] on link "Restore" at bounding box center [668, 62] width 61 height 22
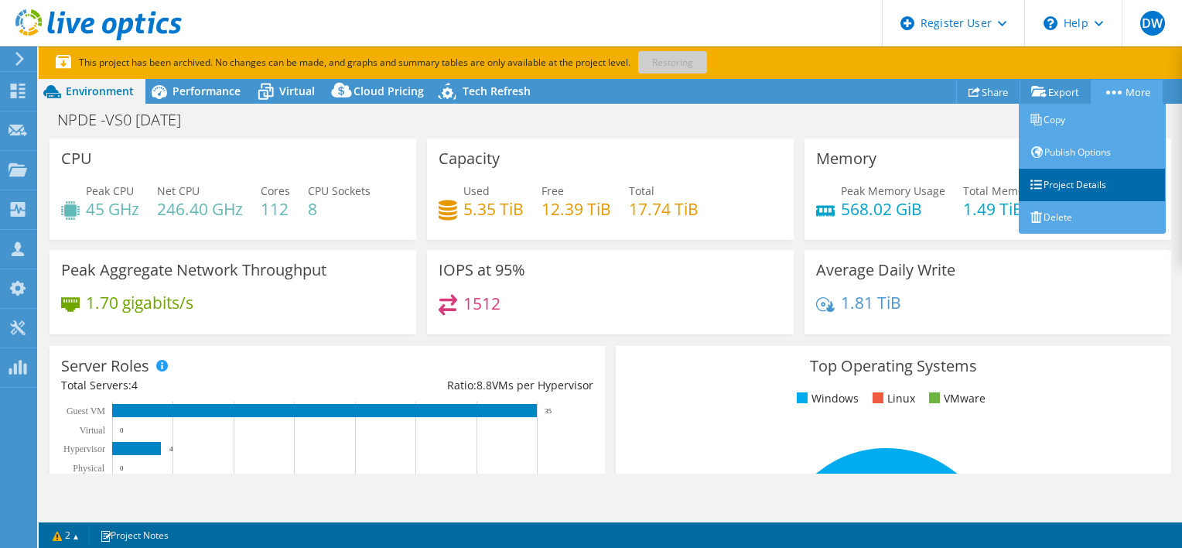
click at [1094, 182] on link "Project Details" at bounding box center [1092, 185] width 147 height 32
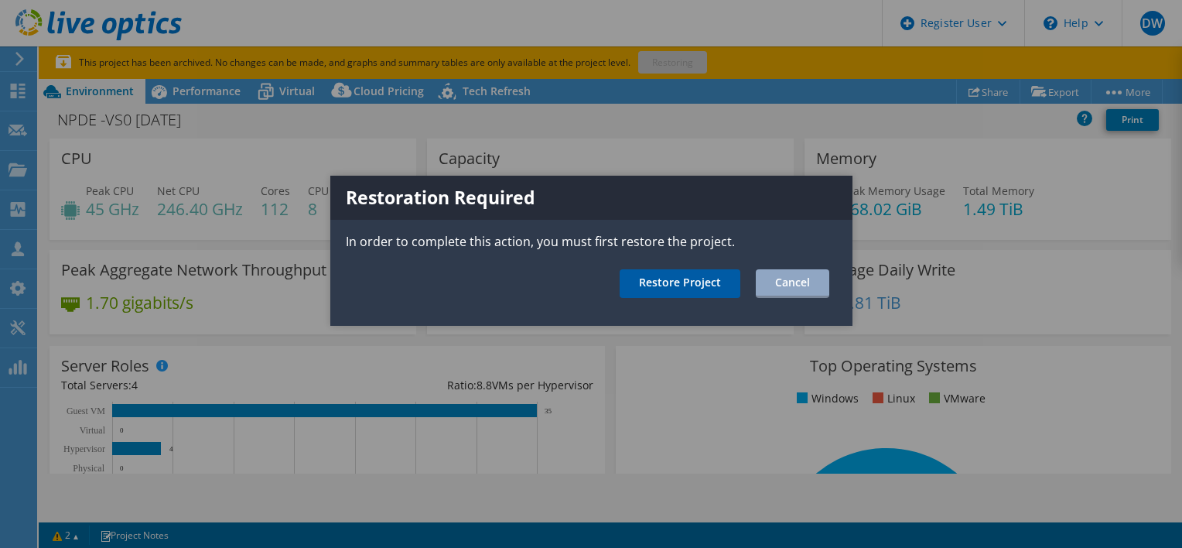
click at [703, 285] on link "Restore Project" at bounding box center [679, 283] width 121 height 29
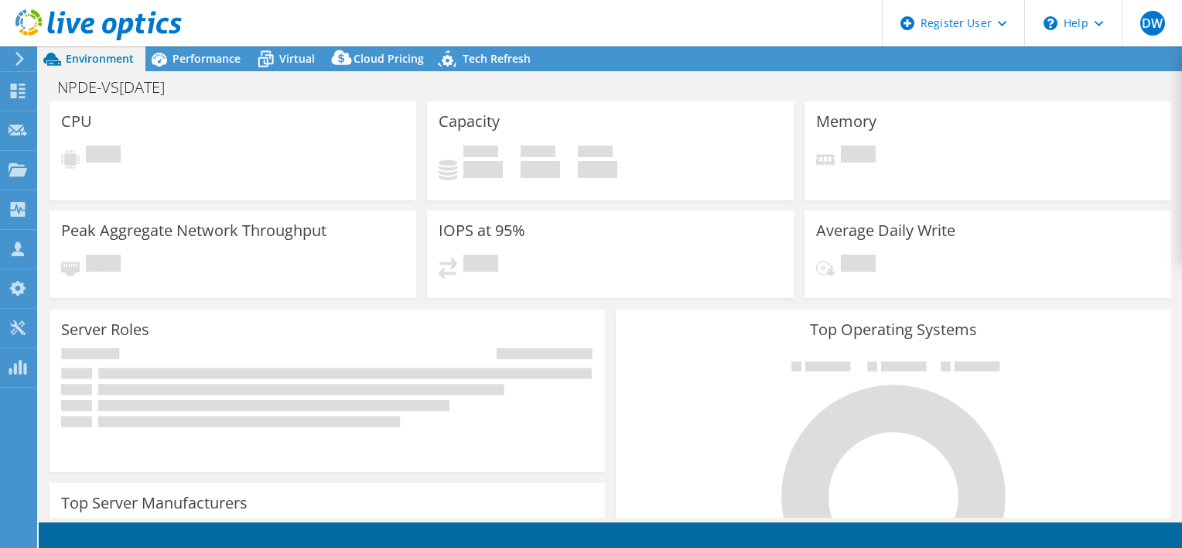
select select "USD"
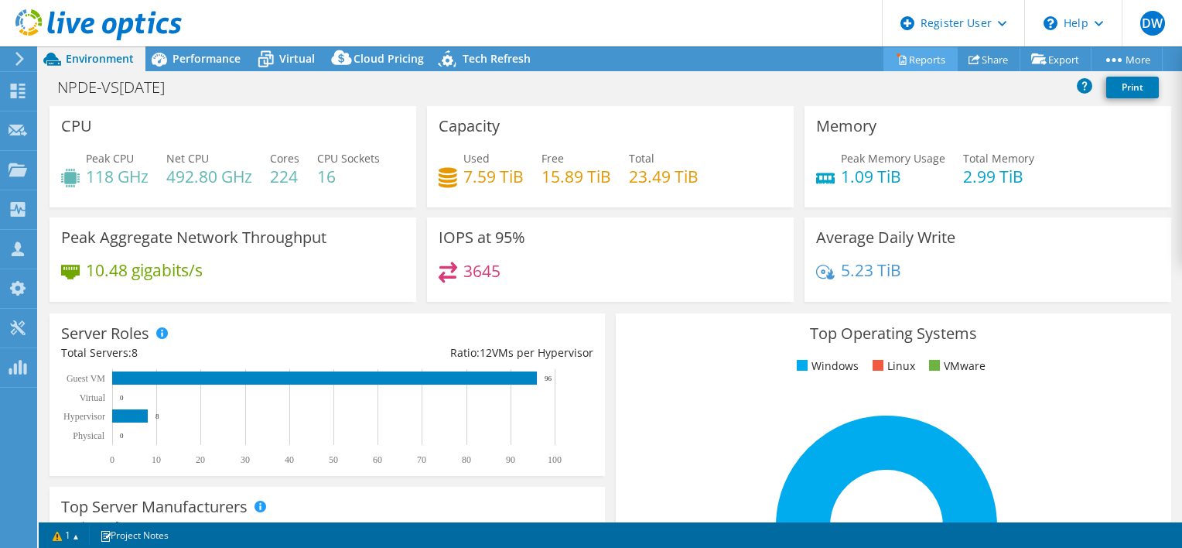
click at [912, 62] on link "Reports" at bounding box center [920, 59] width 74 height 24
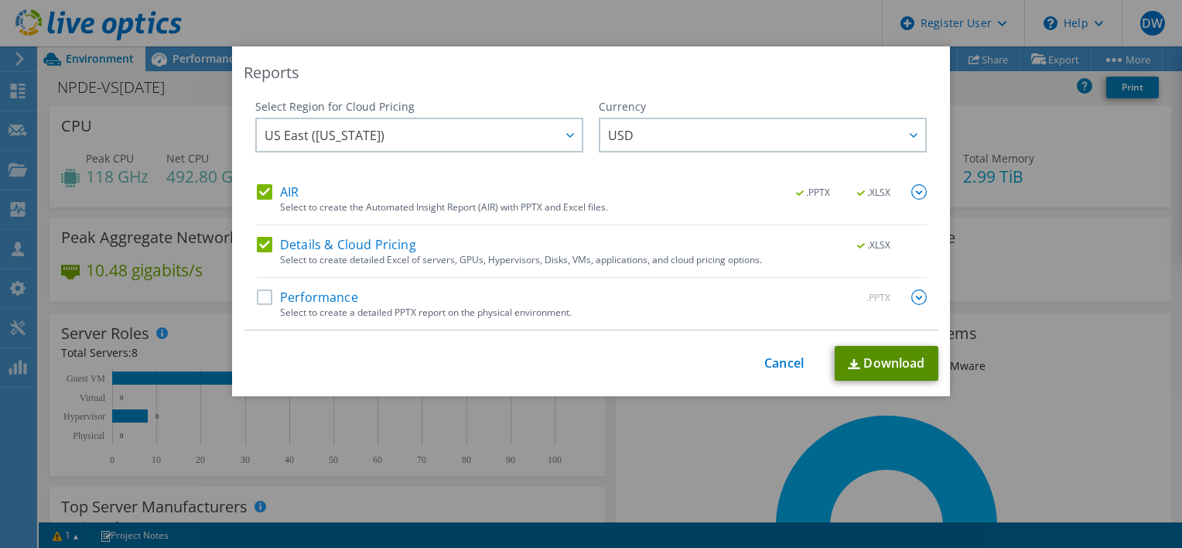
click at [884, 357] on link "Download" at bounding box center [886, 363] width 104 height 35
click at [785, 360] on link "Cancel" at bounding box center [783, 363] width 39 height 15
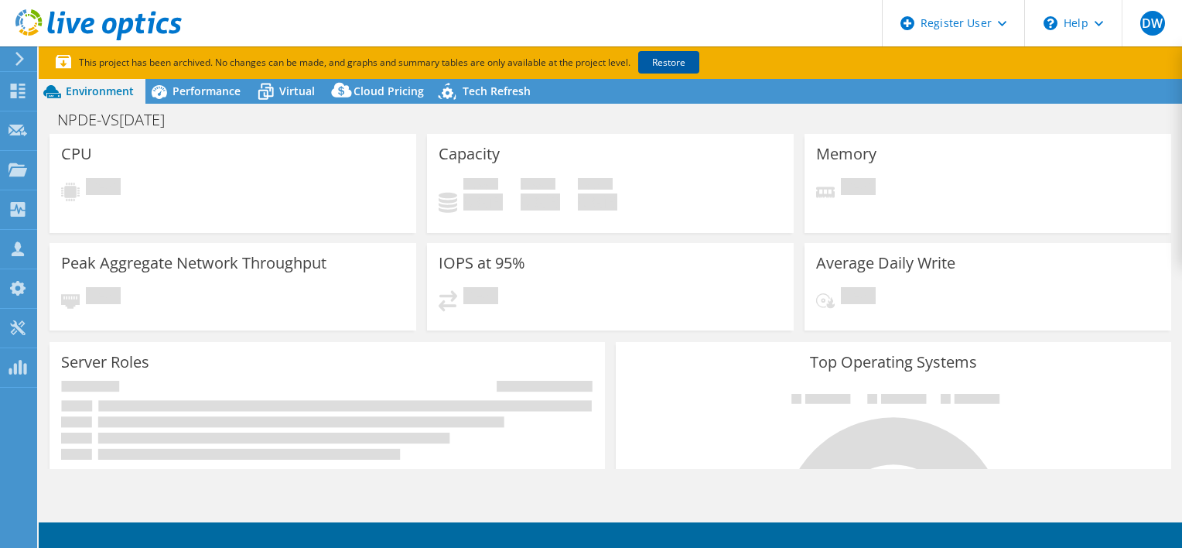
select select "USD"
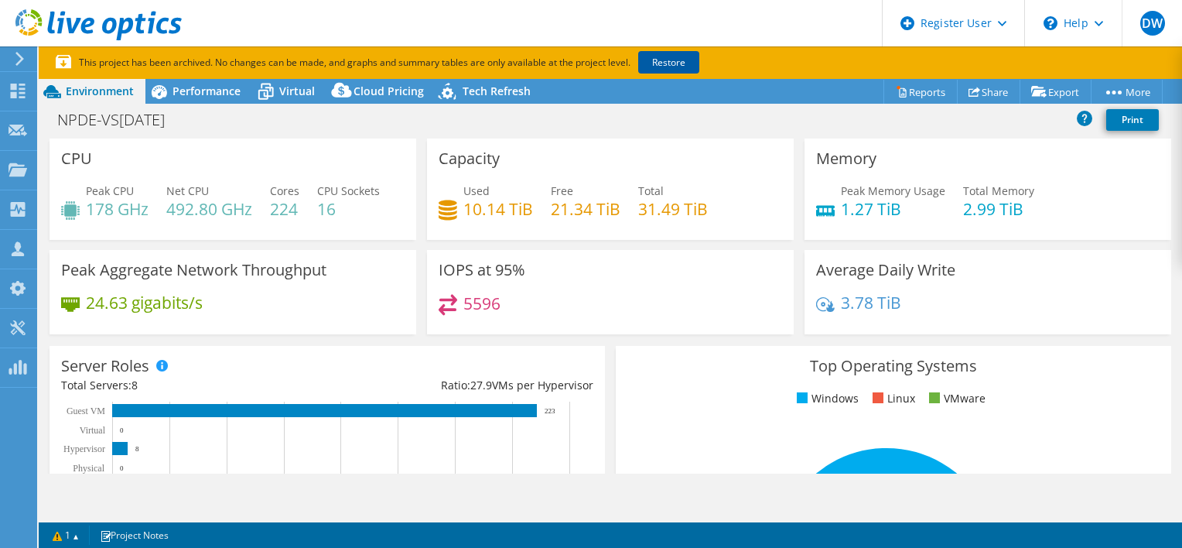
click at [673, 65] on link "Restore" at bounding box center [668, 62] width 61 height 22
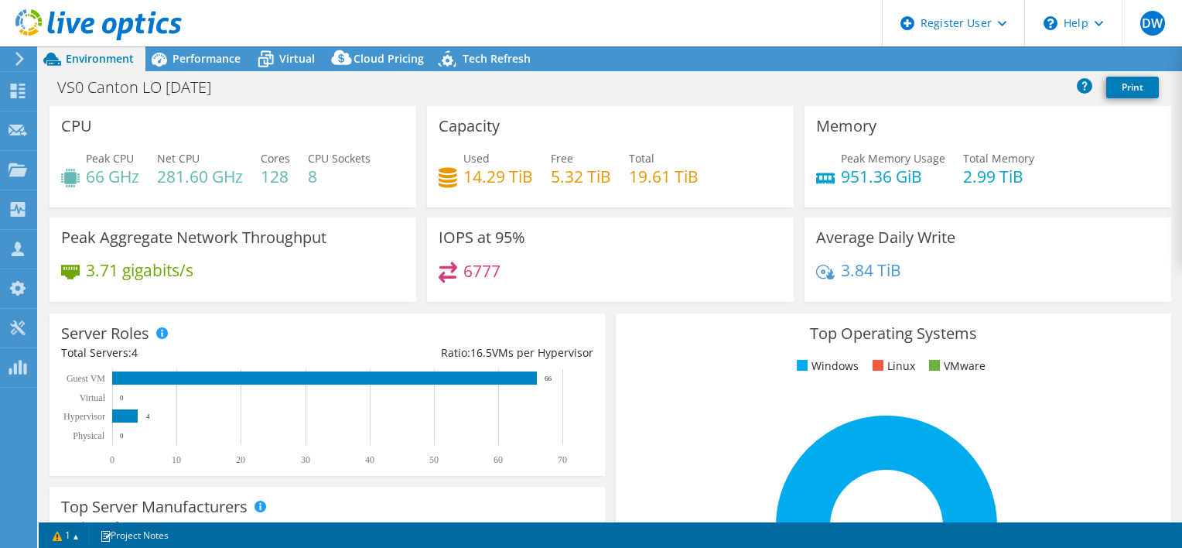
select select "USD"
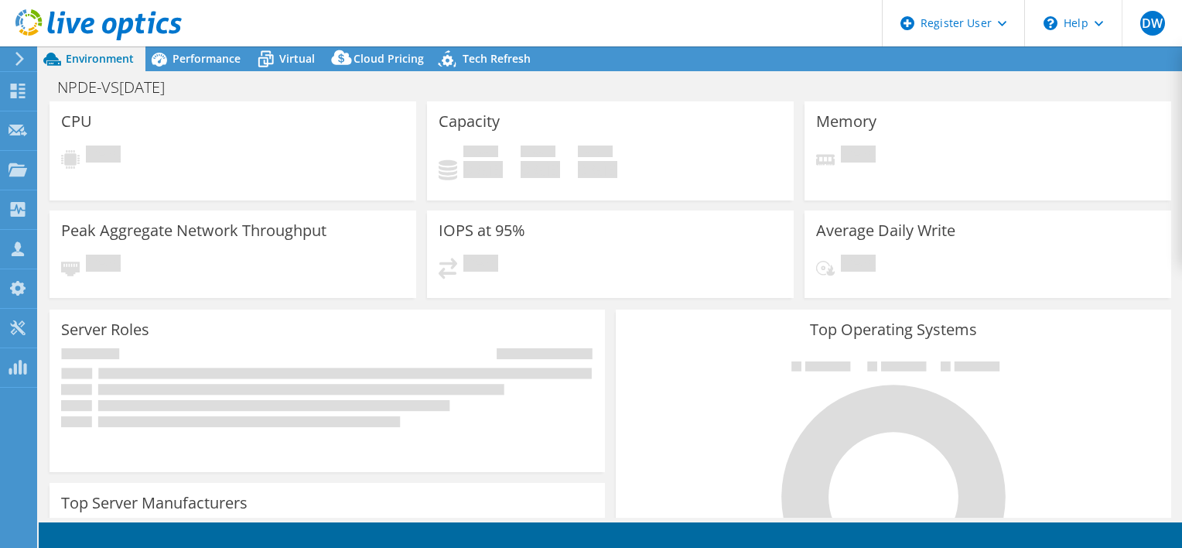
select select "USD"
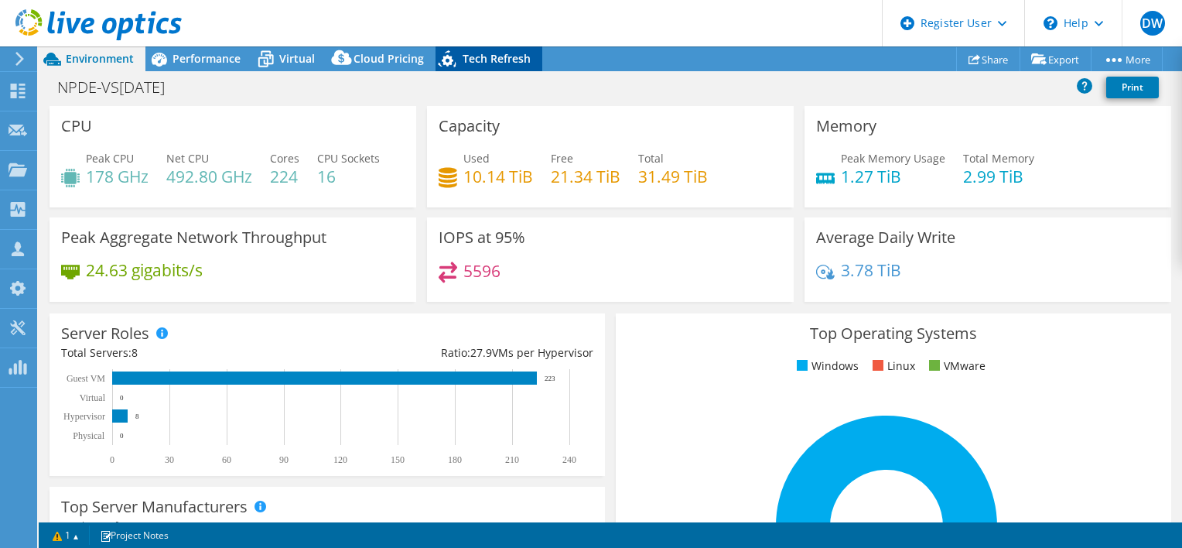
click at [512, 62] on span "Tech Refresh" at bounding box center [496, 58] width 68 height 15
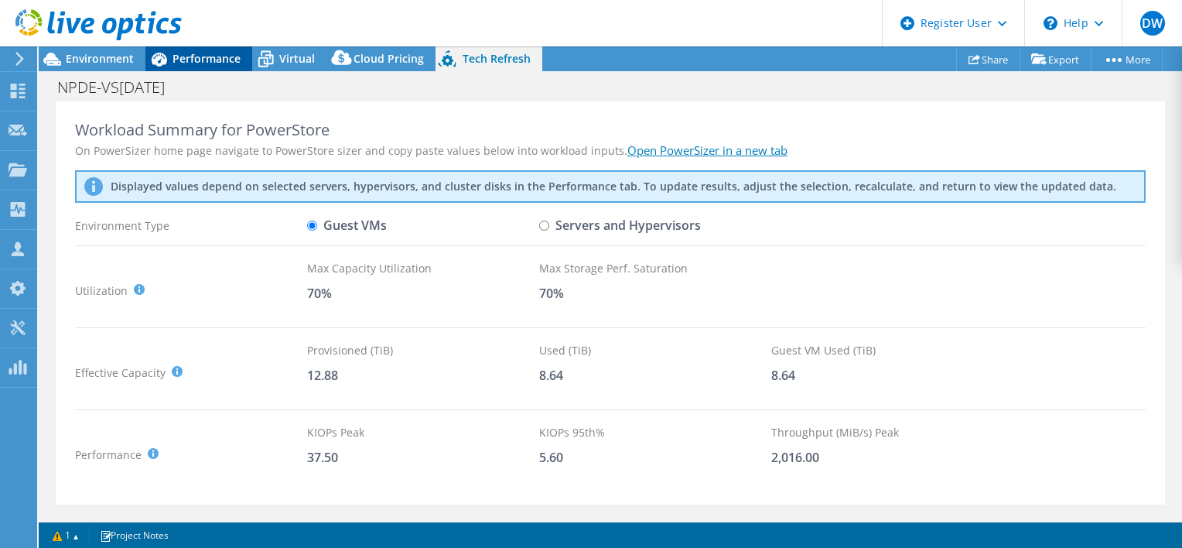
click at [229, 62] on span "Performance" at bounding box center [206, 58] width 68 height 15
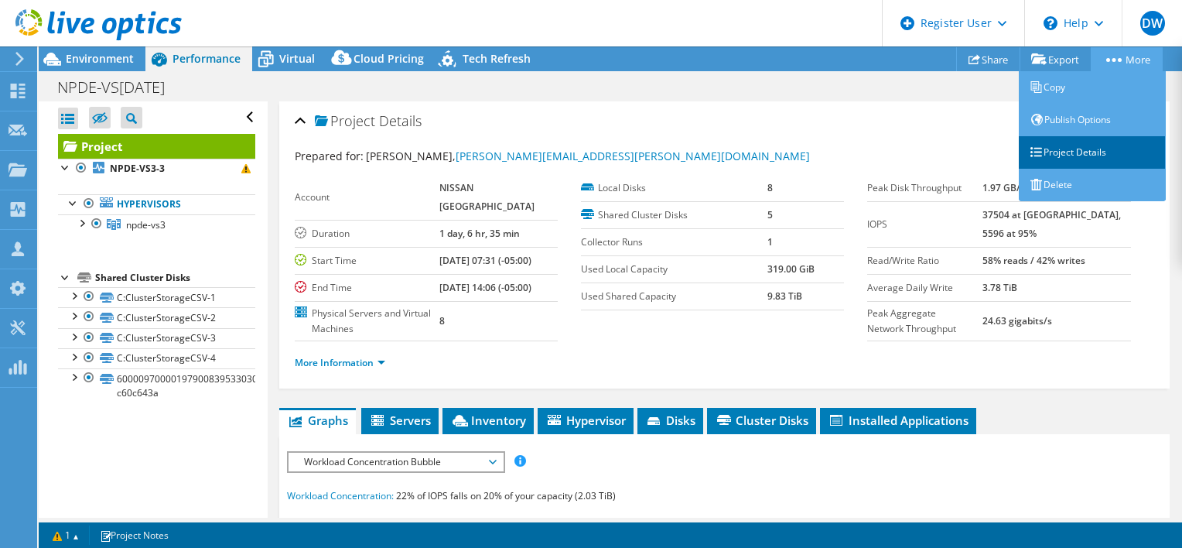
click at [1069, 147] on link "Project Details" at bounding box center [1092, 152] width 147 height 32
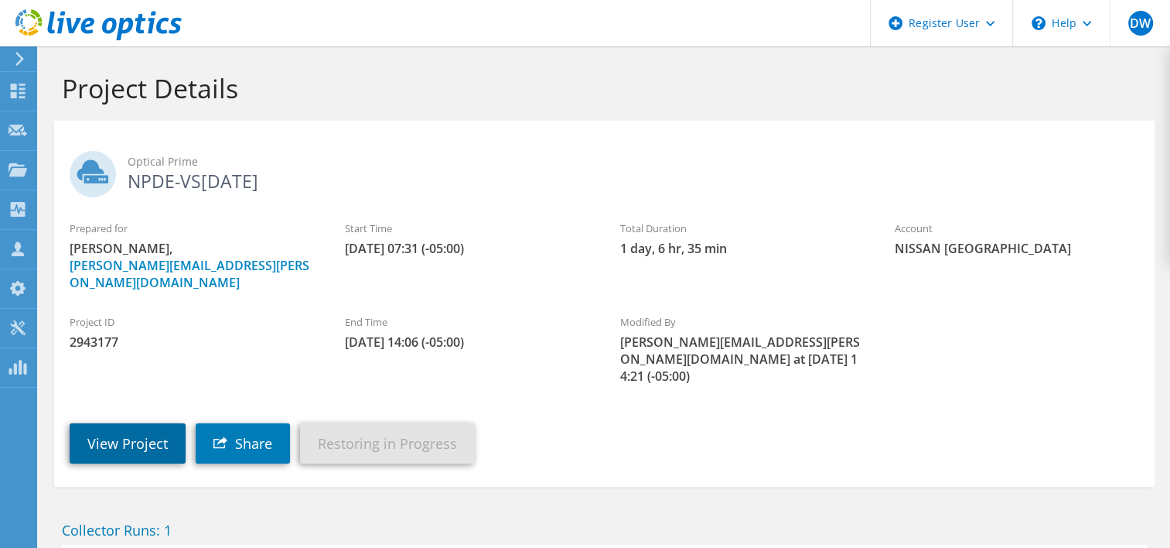
click at [108, 423] on link "View Project" at bounding box center [128, 443] width 116 height 40
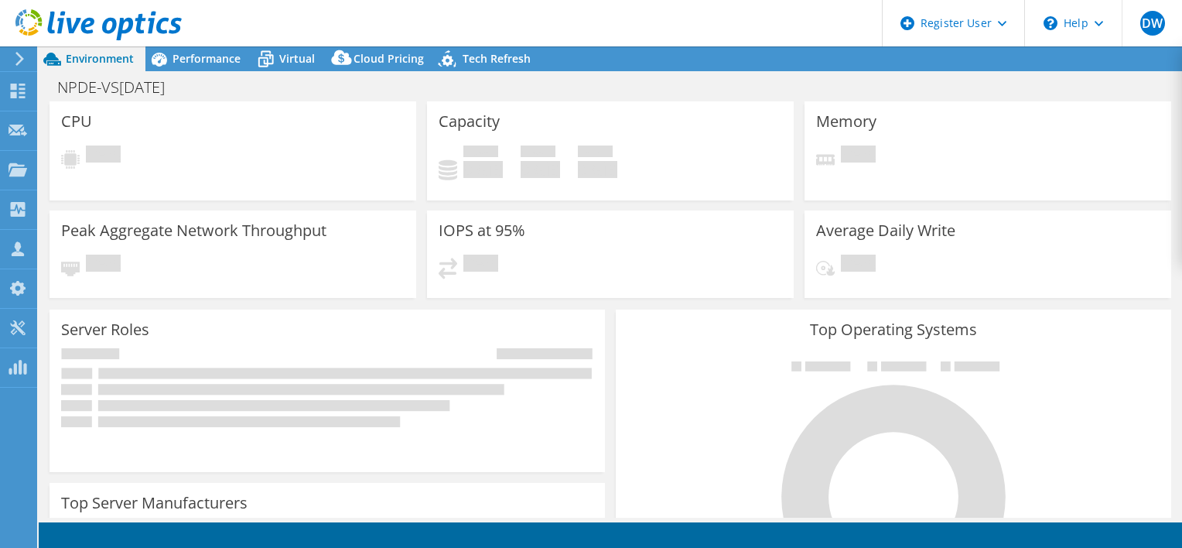
select select "USD"
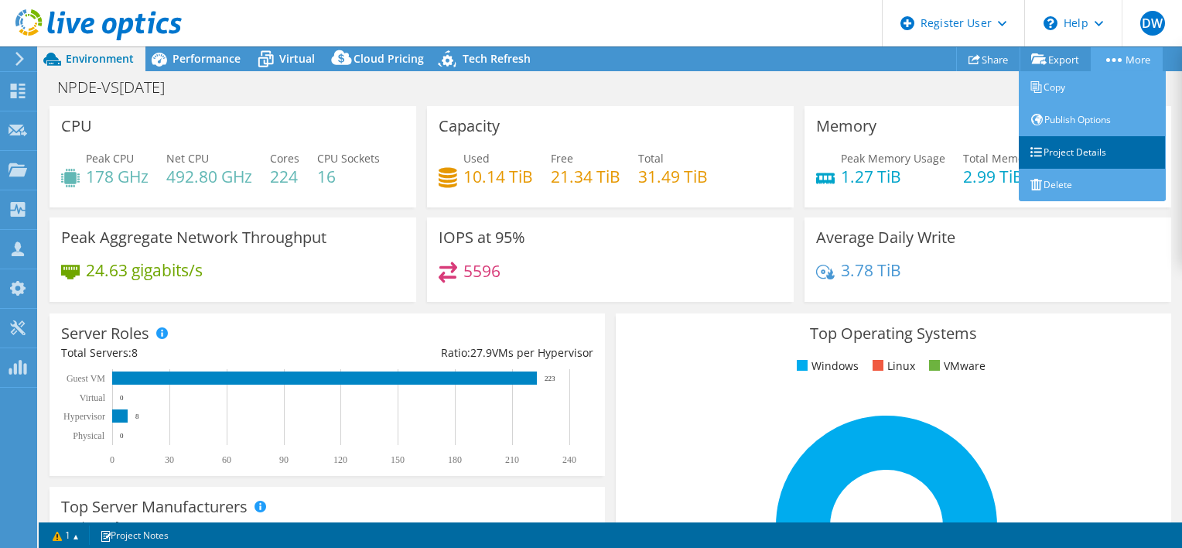
click at [1104, 155] on link "Project Details" at bounding box center [1092, 152] width 147 height 32
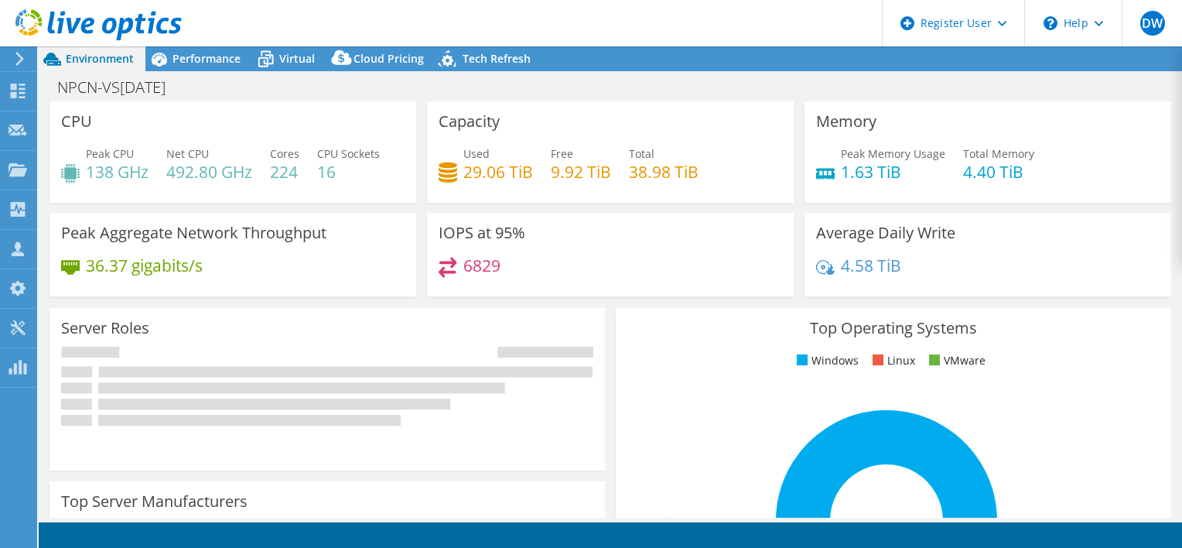
select select "USD"
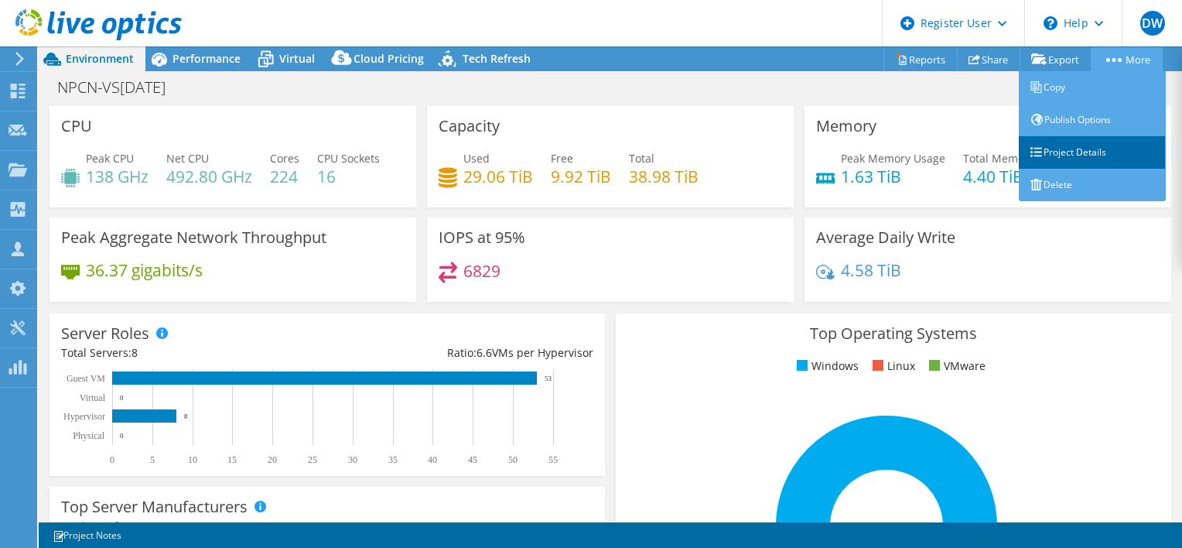
click at [1080, 145] on link "Project Details" at bounding box center [1092, 152] width 147 height 32
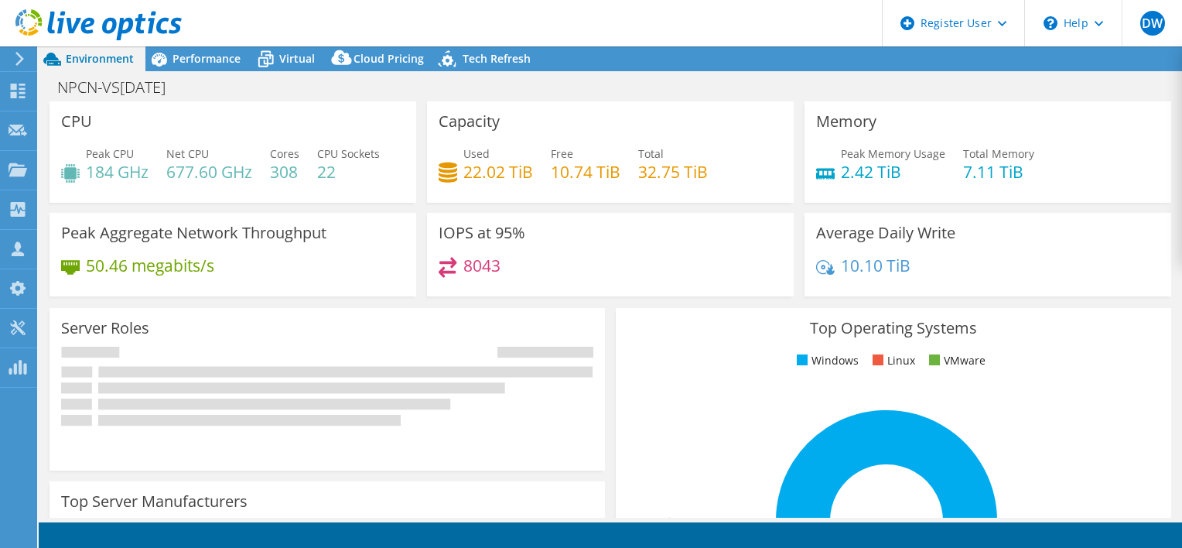
select select "USD"
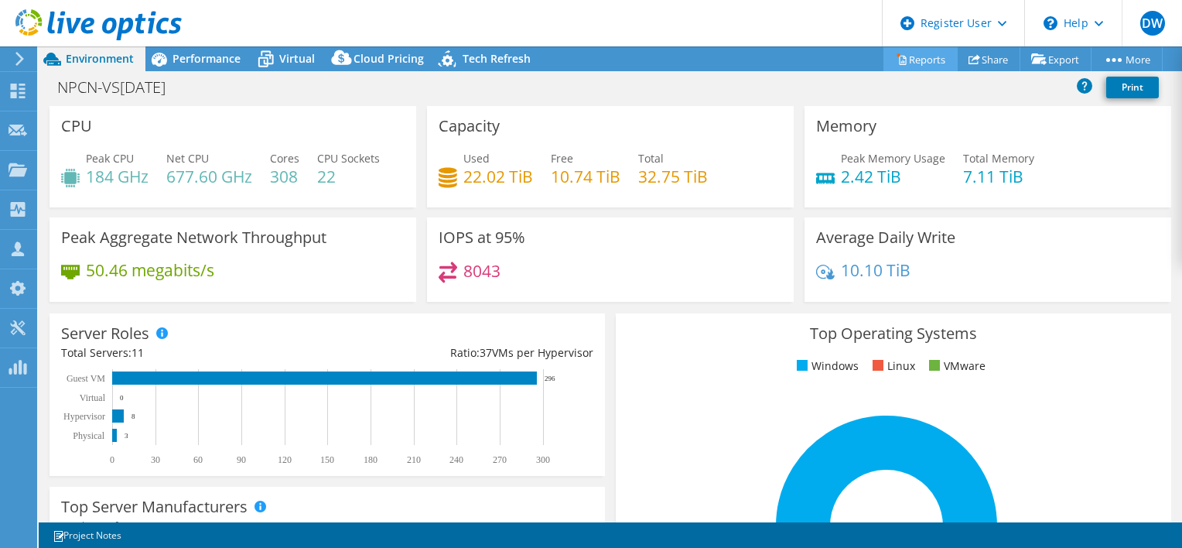
click at [928, 62] on link "Reports" at bounding box center [920, 59] width 74 height 24
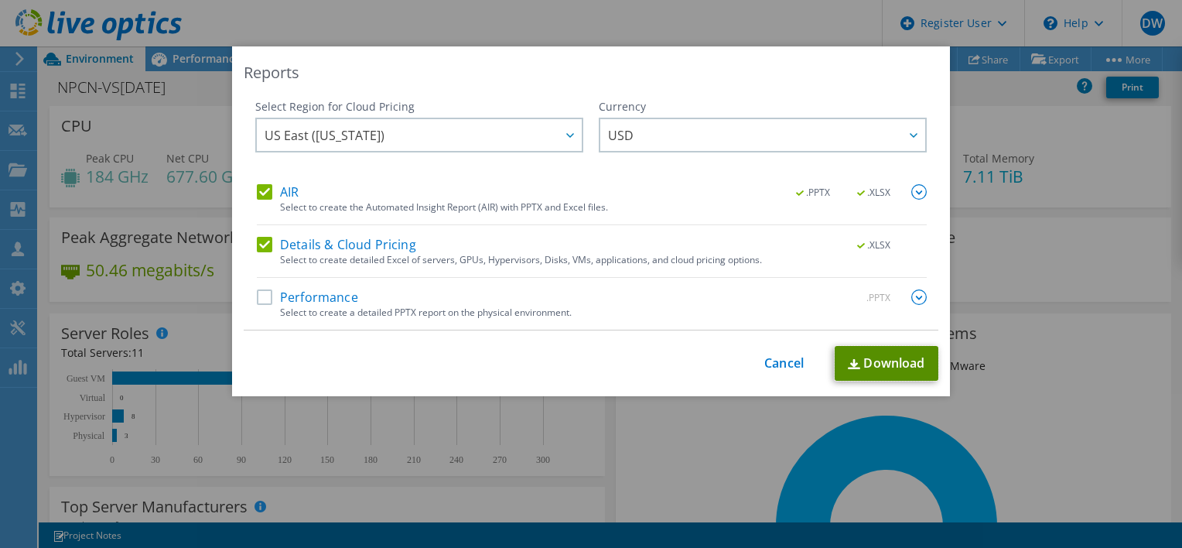
click at [882, 359] on link "Download" at bounding box center [886, 363] width 104 height 35
click at [787, 366] on link "Cancel" at bounding box center [783, 363] width 39 height 15
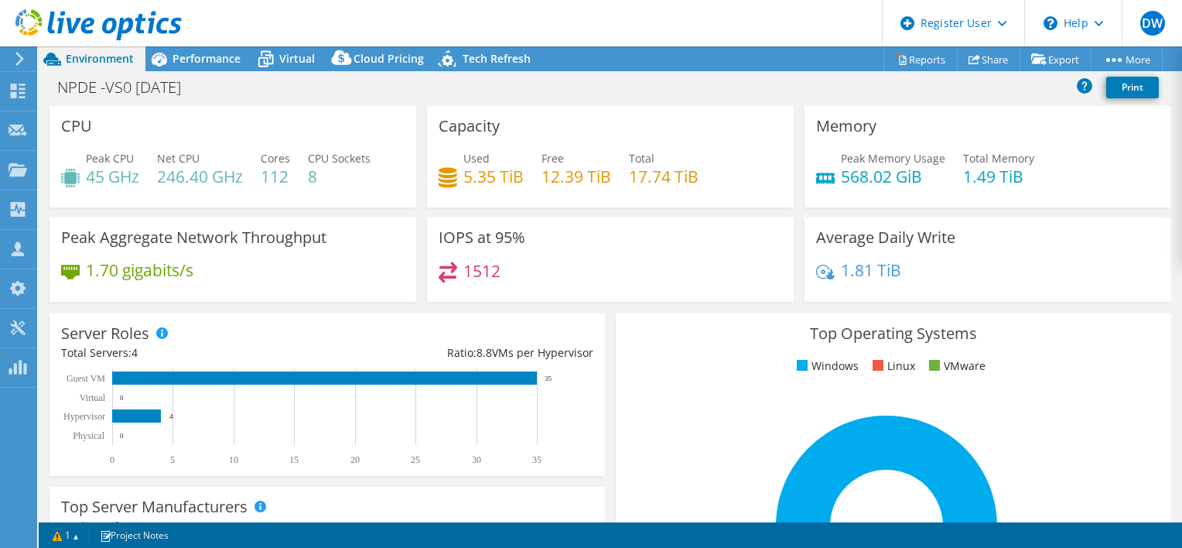
select select "USD"
click at [914, 60] on link "Reports" at bounding box center [920, 59] width 74 height 24
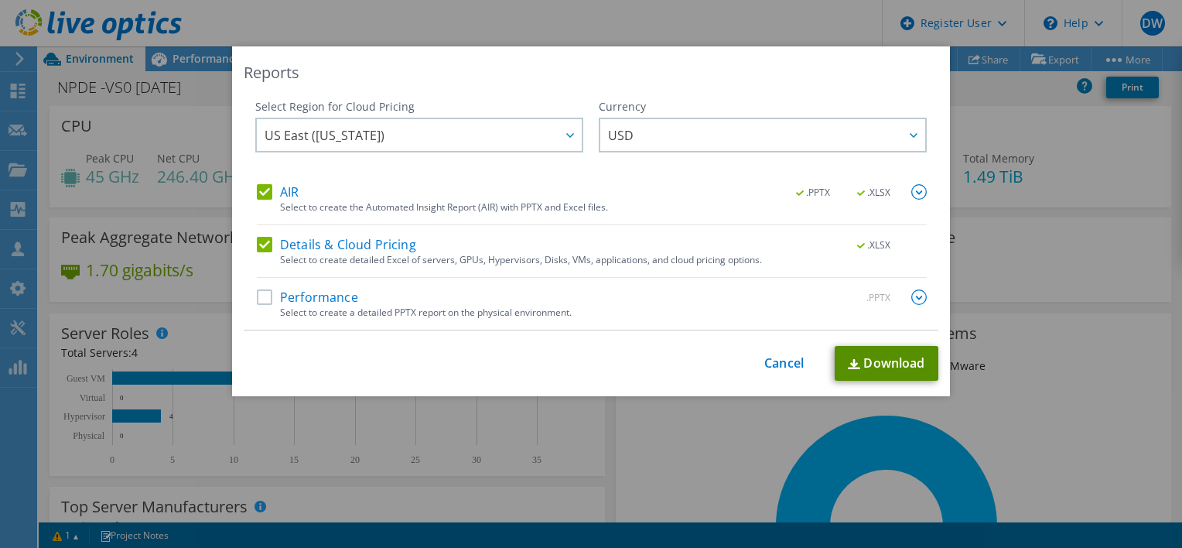
click at [854, 357] on link "Download" at bounding box center [886, 363] width 104 height 35
click at [776, 357] on link "Cancel" at bounding box center [783, 363] width 39 height 15
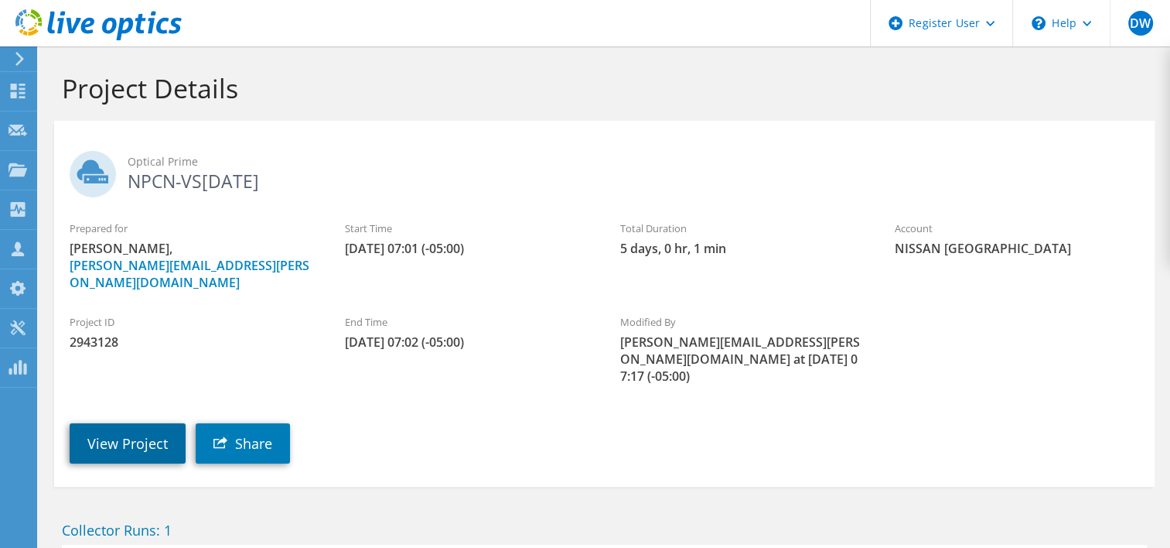
click at [133, 423] on link "View Project" at bounding box center [128, 443] width 116 height 40
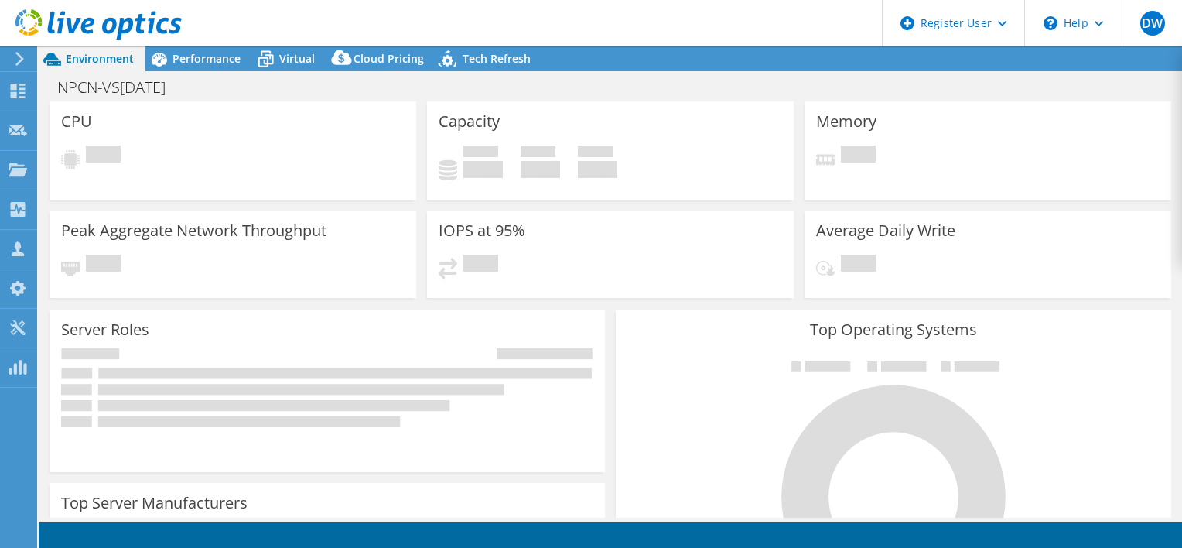
select select "USD"
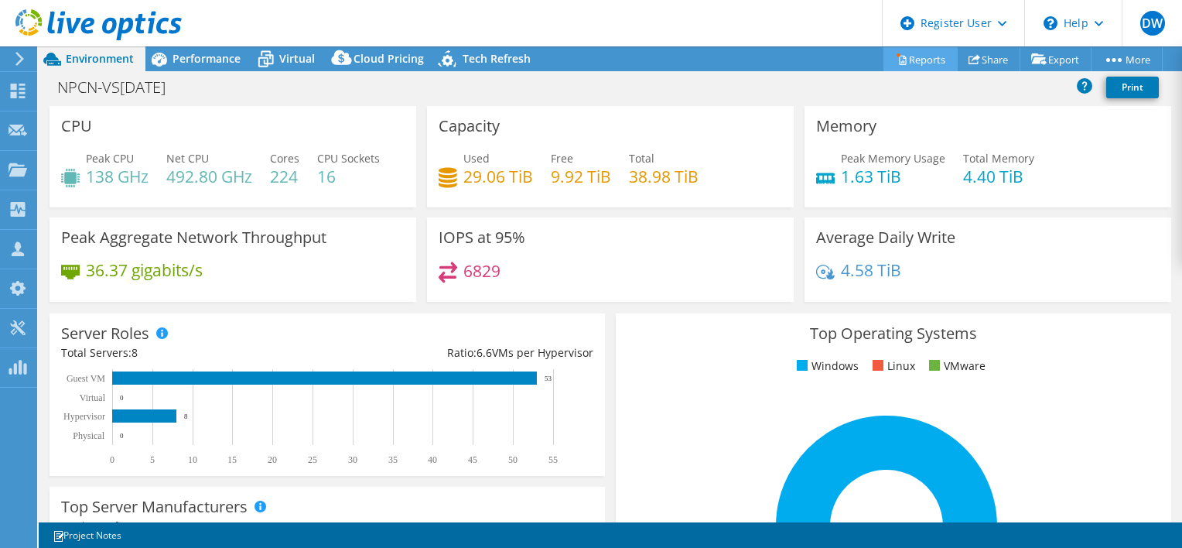
click at [917, 59] on link "Reports" at bounding box center [920, 59] width 74 height 24
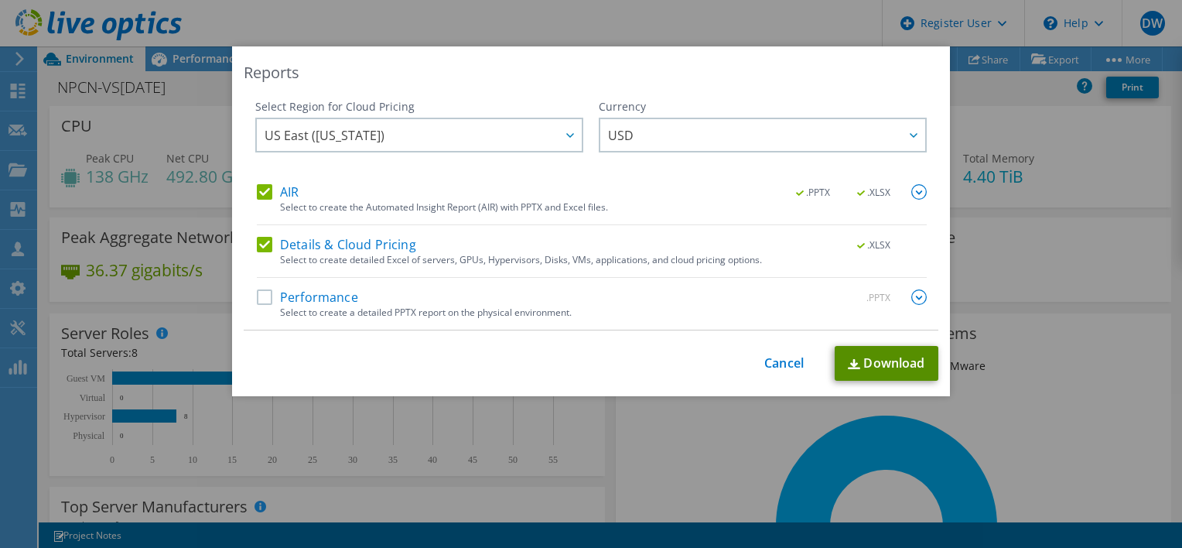
click at [896, 373] on link "Download" at bounding box center [886, 363] width 104 height 35
click at [795, 360] on link "Cancel" at bounding box center [783, 363] width 39 height 15
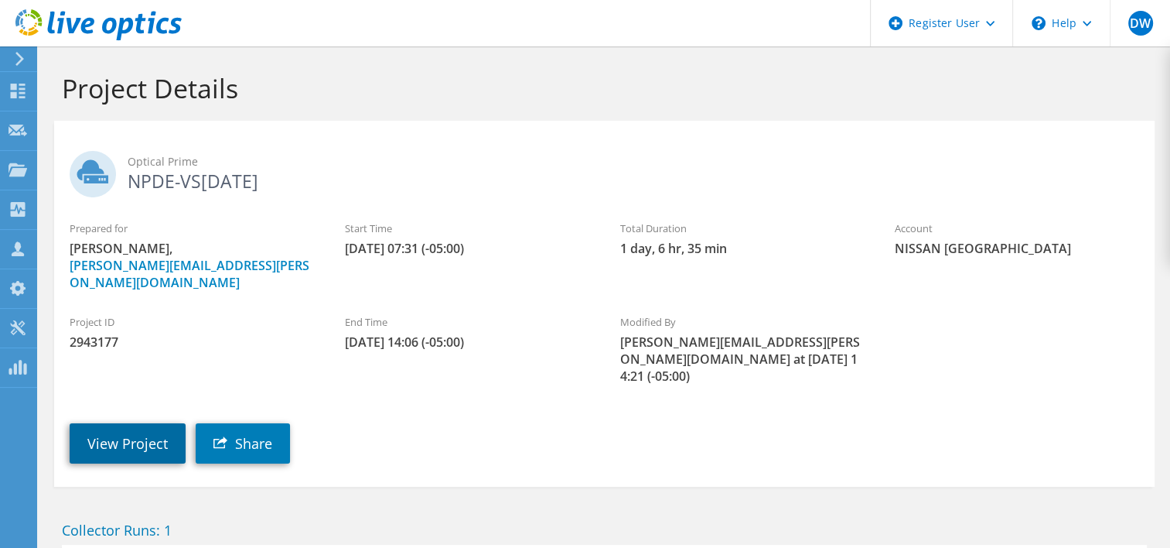
click at [131, 423] on link "View Project" at bounding box center [128, 443] width 116 height 40
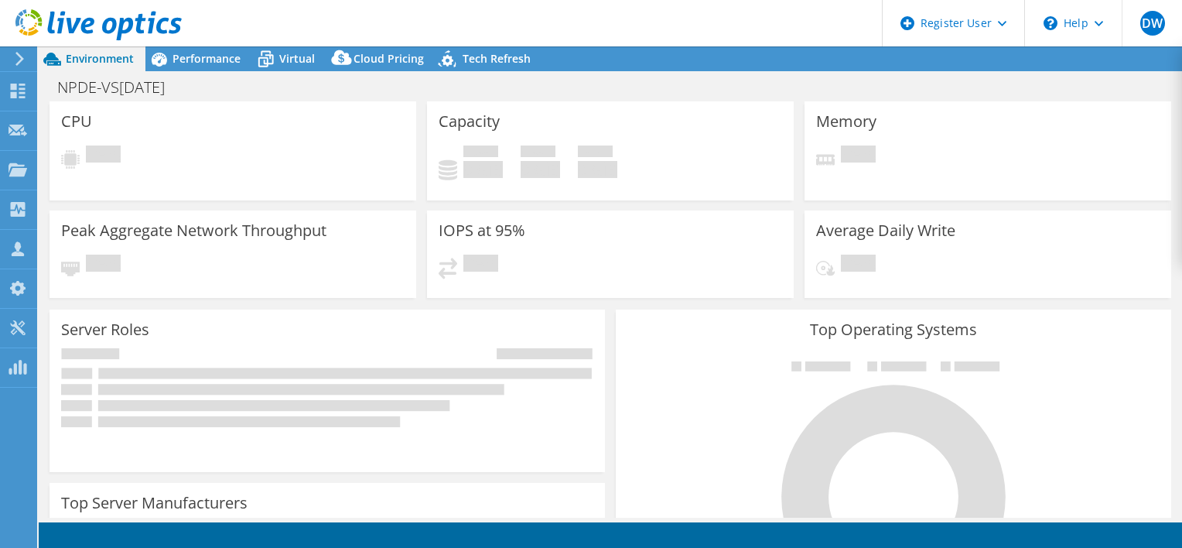
select select "USD"
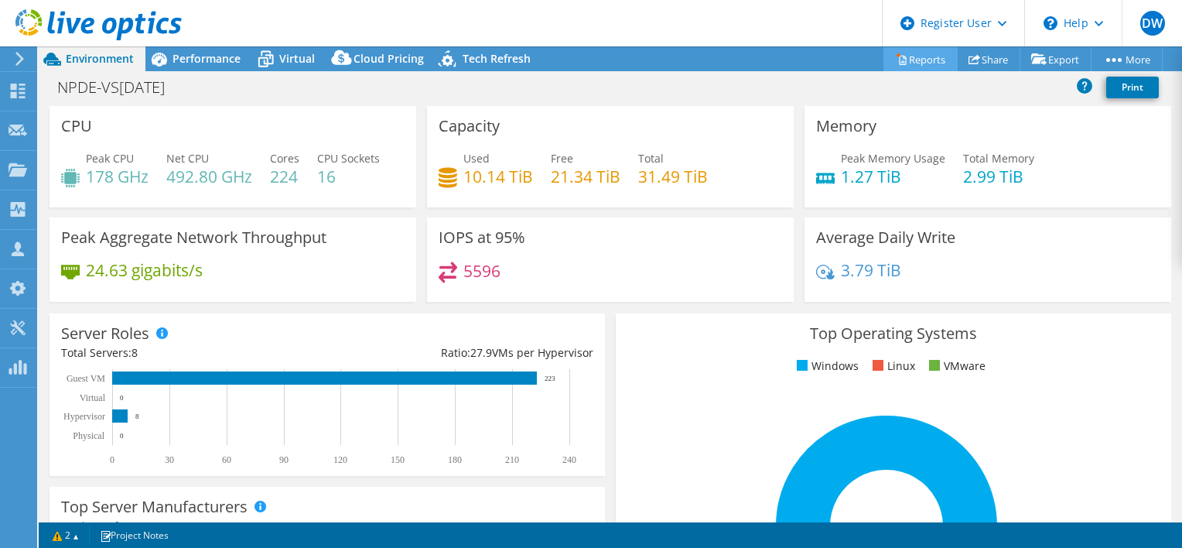
click at [922, 60] on link "Reports" at bounding box center [920, 59] width 74 height 24
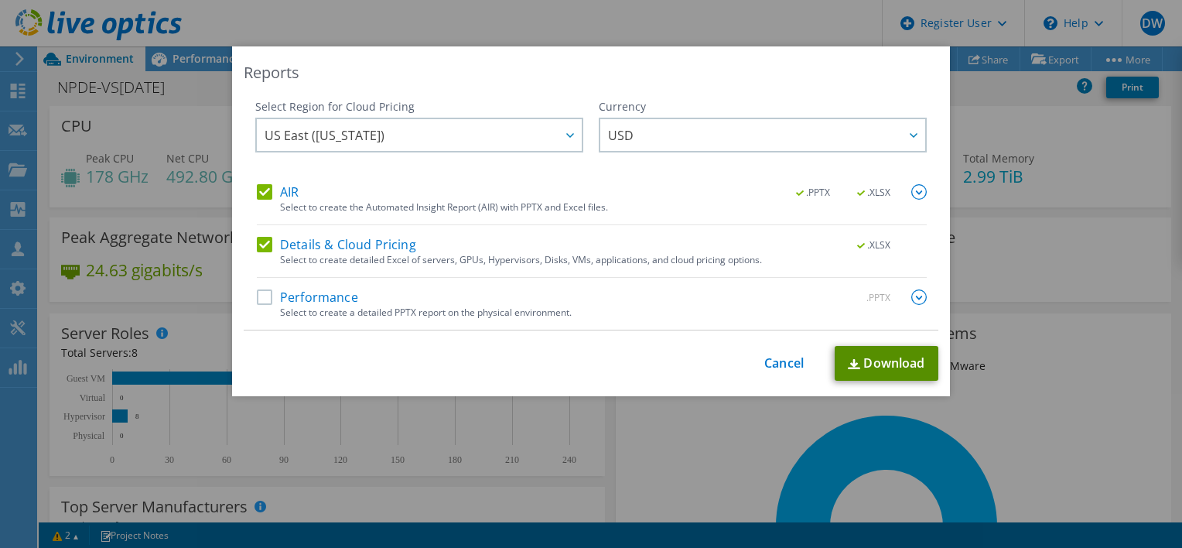
click at [906, 363] on link "Download" at bounding box center [886, 363] width 104 height 35
click at [781, 366] on link "Cancel" at bounding box center [783, 363] width 39 height 15
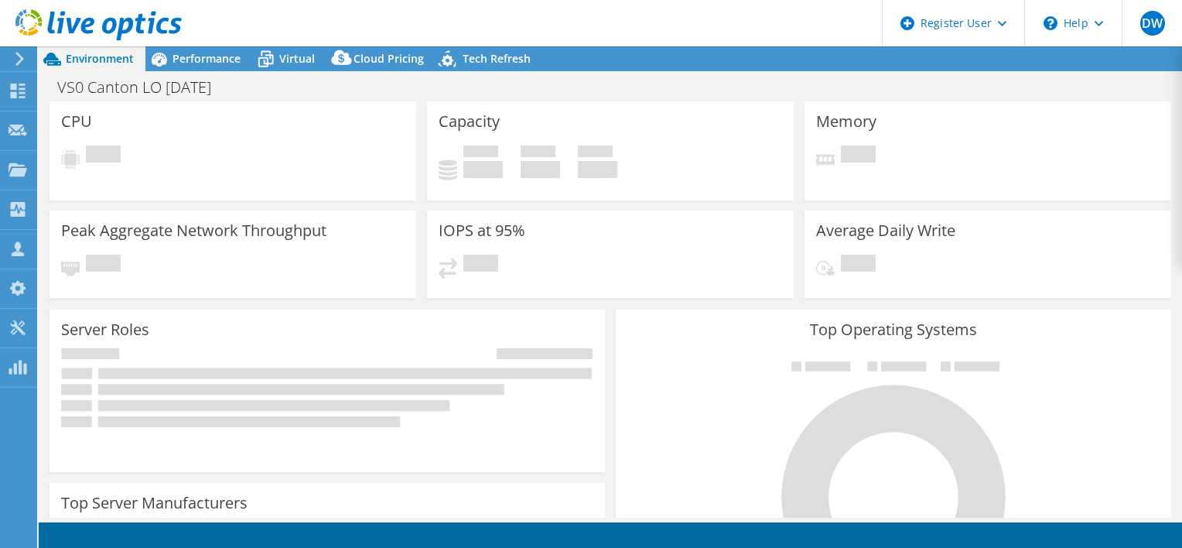
select select "USD"
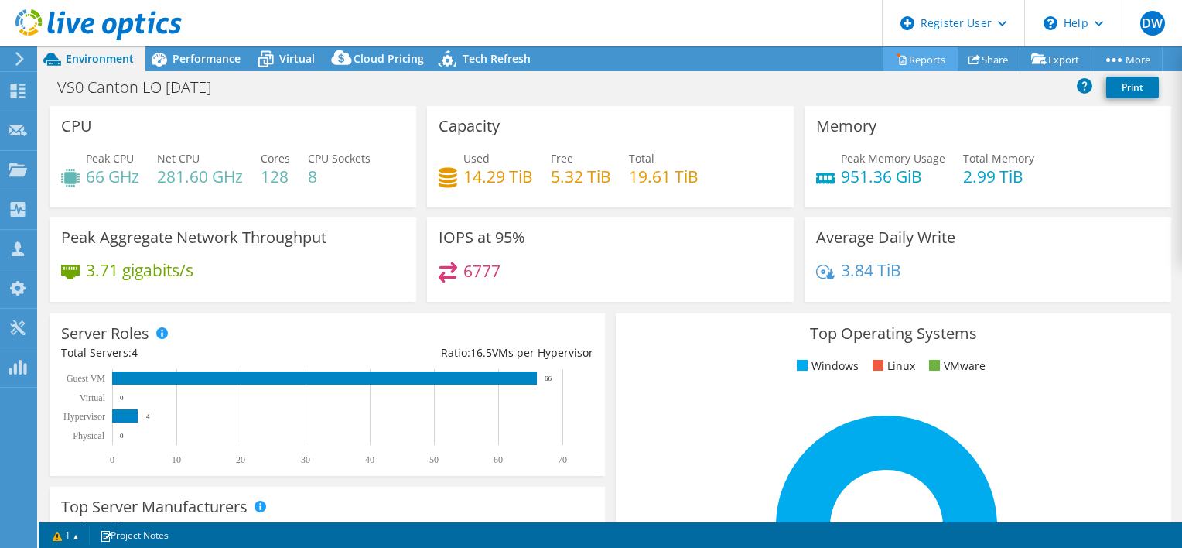
click at [900, 61] on link "Reports" at bounding box center [920, 59] width 74 height 24
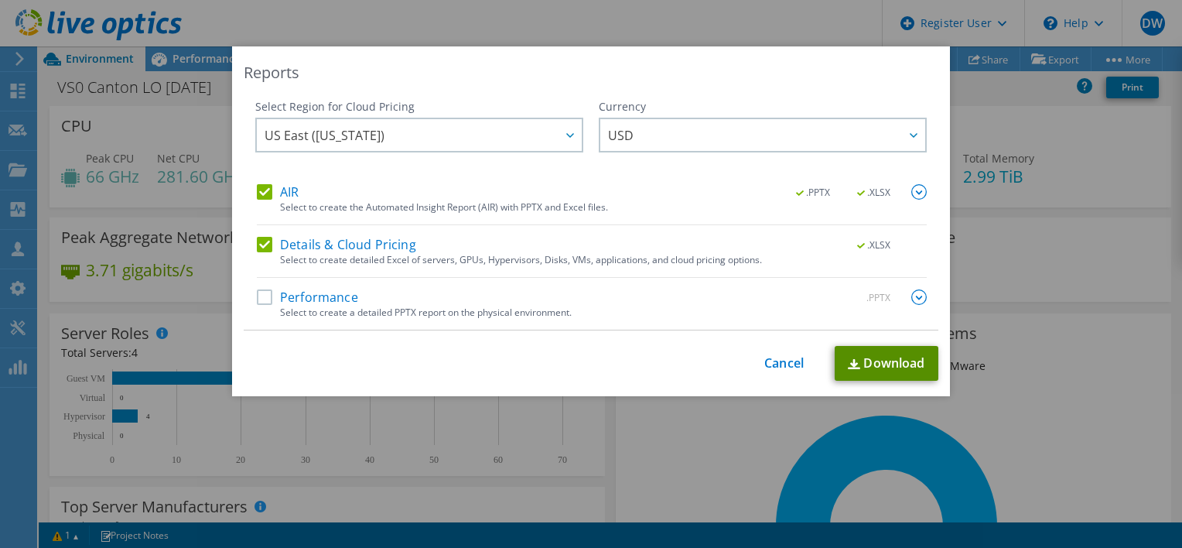
click at [868, 367] on link "Download" at bounding box center [886, 363] width 104 height 35
click at [797, 359] on link "Cancel" at bounding box center [783, 363] width 39 height 15
